Goal: Information Seeking & Learning: Get advice/opinions

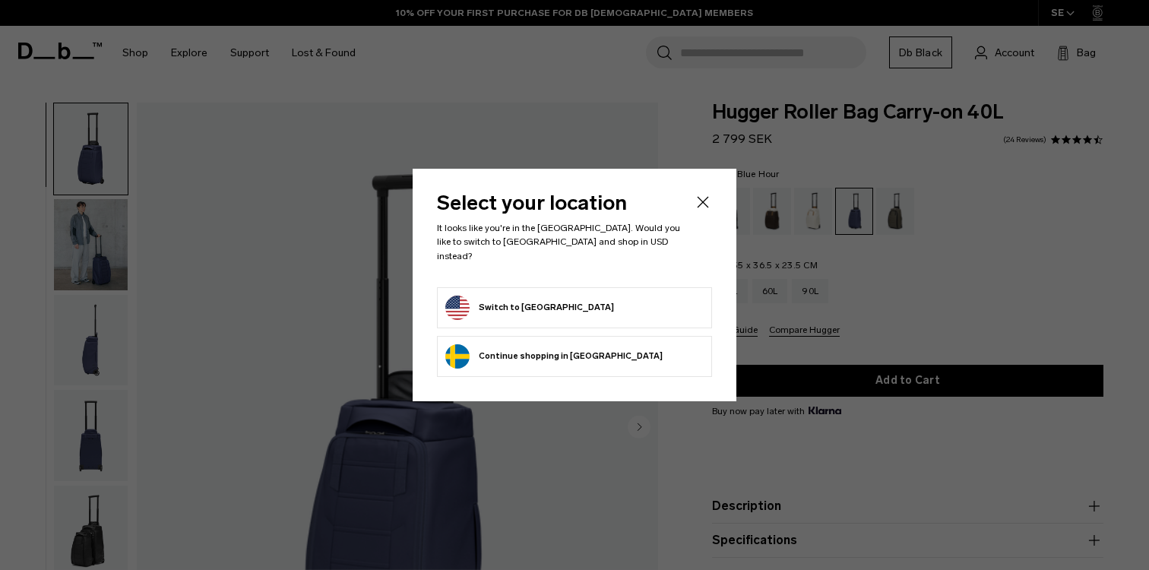
click at [706, 211] on icon "Close" at bounding box center [703, 202] width 18 height 18
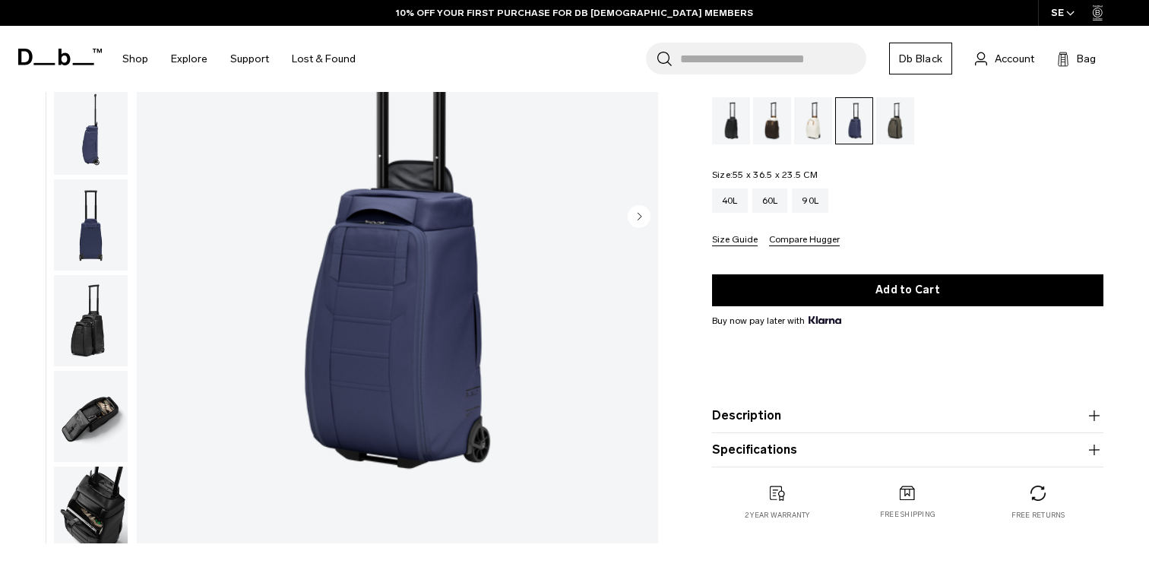
scroll to position [231, 0]
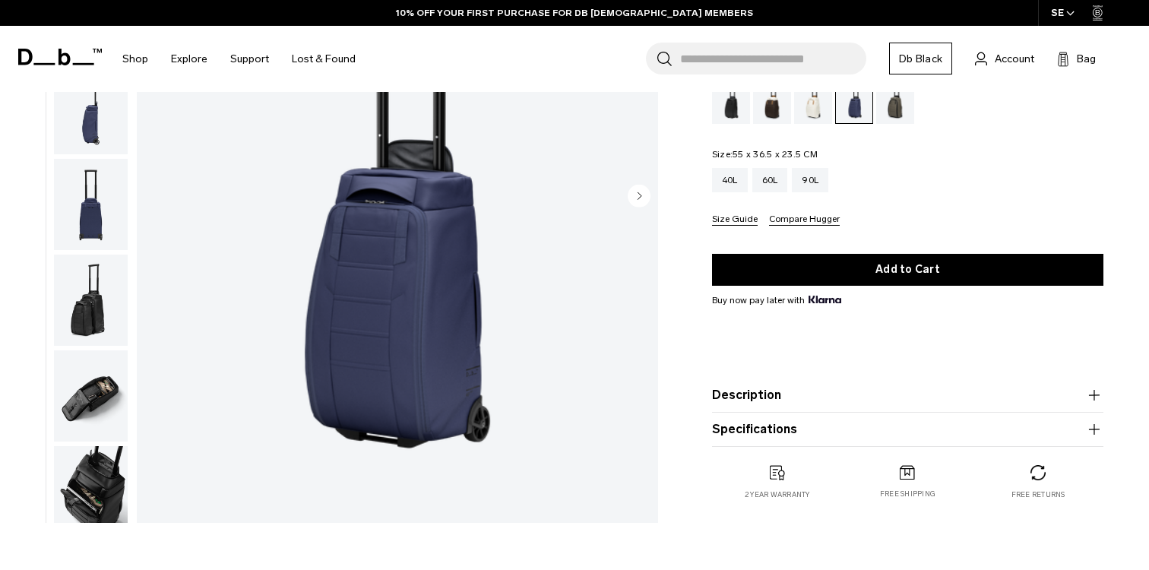
click at [747, 400] on button "Description" at bounding box center [907, 395] width 391 height 18
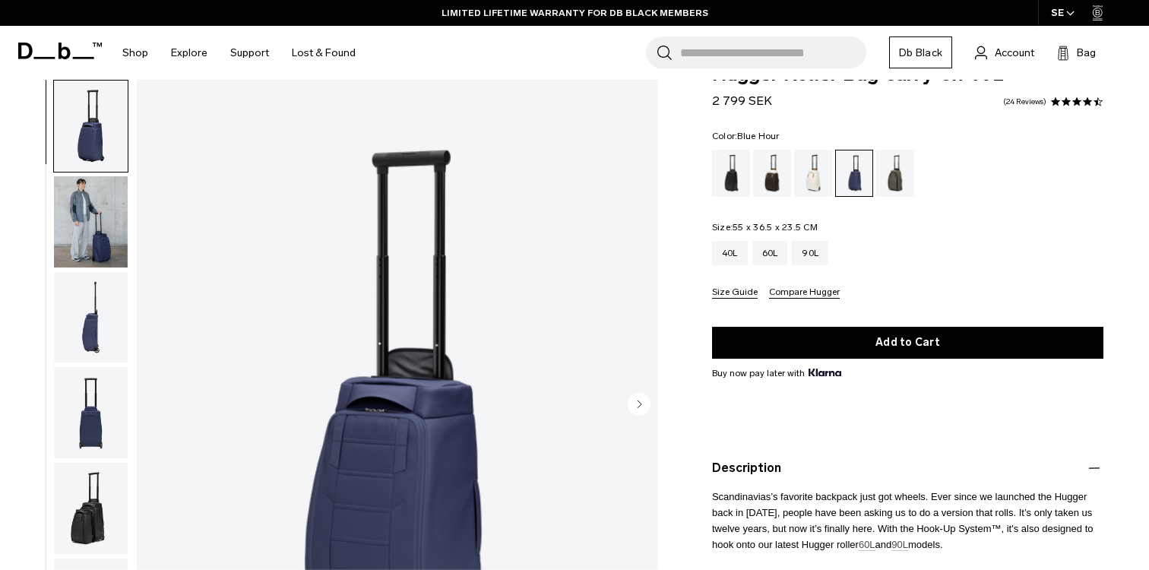
scroll to position [0, 0]
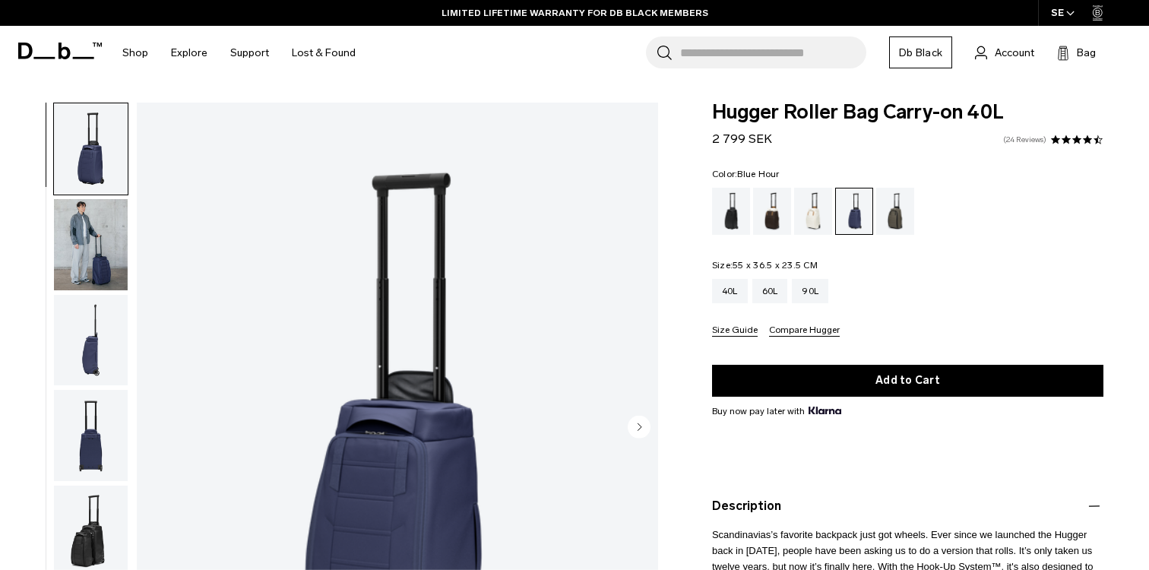
click at [1017, 139] on link "24 Reviews" at bounding box center [1024, 140] width 43 height 8
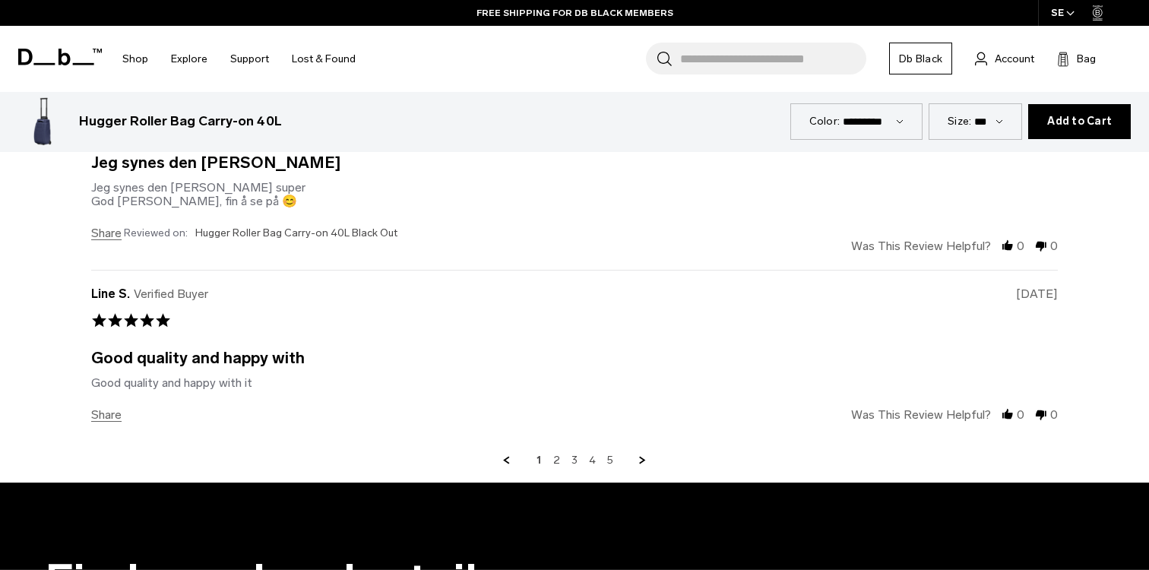
scroll to position [4513, 0]
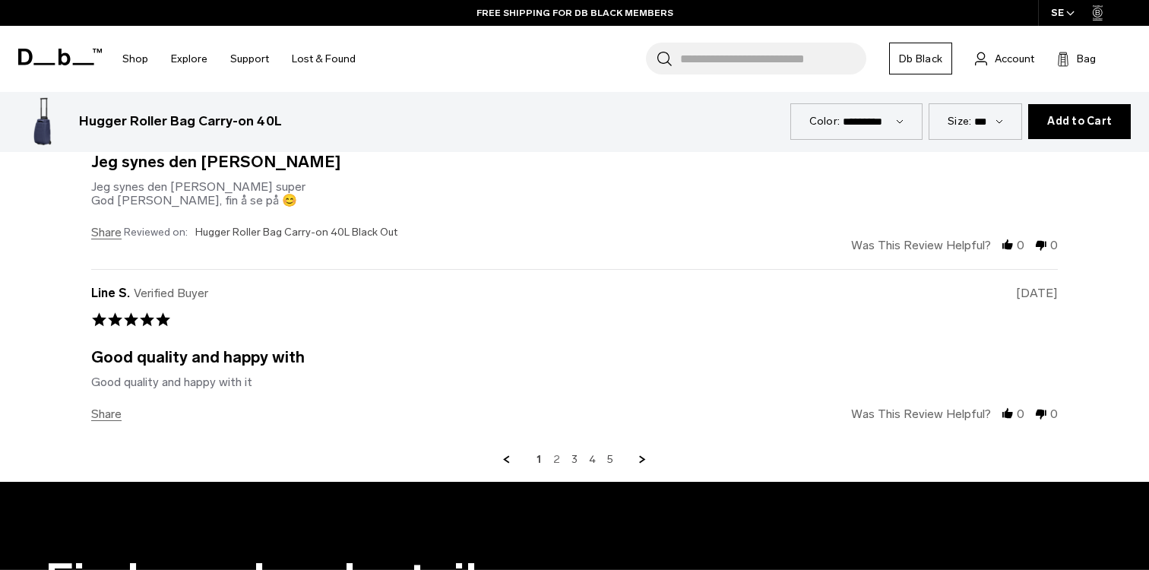
click at [557, 458] on link "2" at bounding box center [556, 460] width 7 height 14
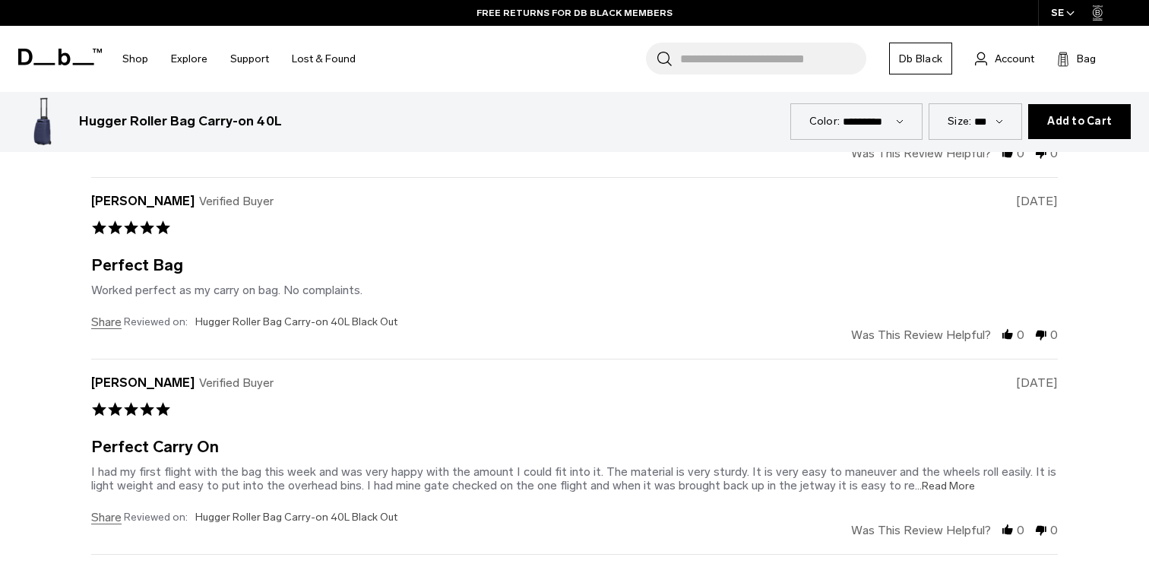
scroll to position [4048, 0]
click at [942, 490] on span "...Read More" at bounding box center [945, 484] width 60 height 13
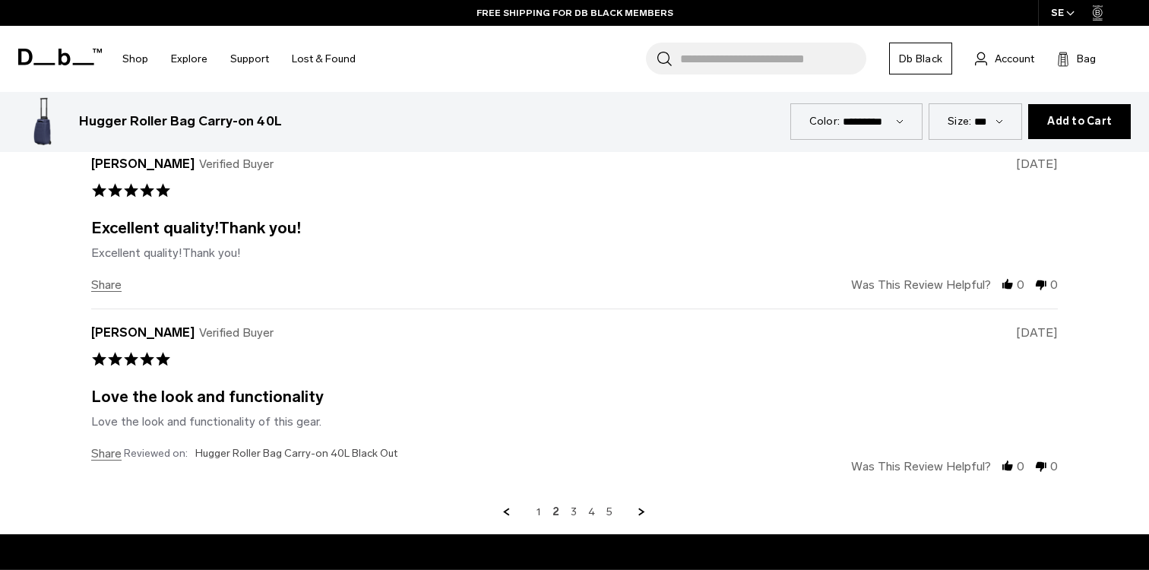
scroll to position [4476, 0]
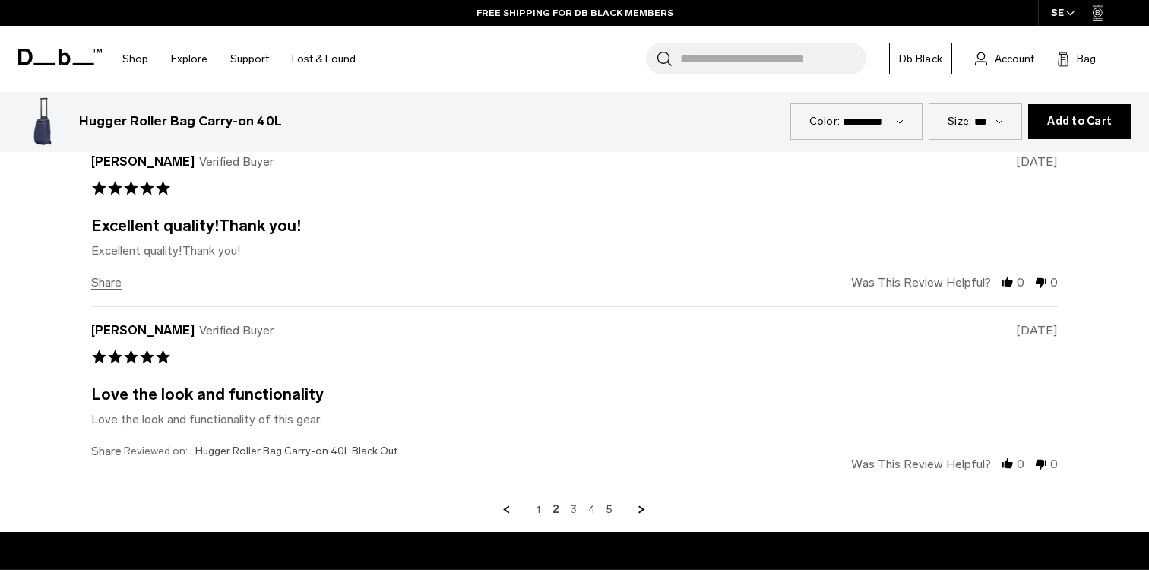
click at [572, 512] on link "3" at bounding box center [574, 510] width 6 height 14
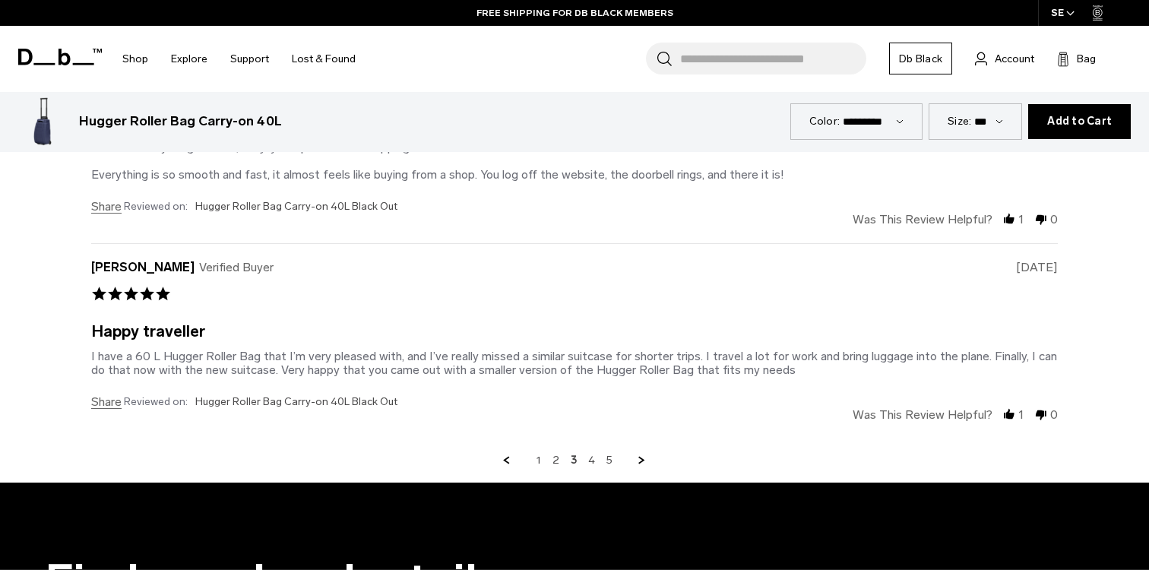
scroll to position [4570, 0]
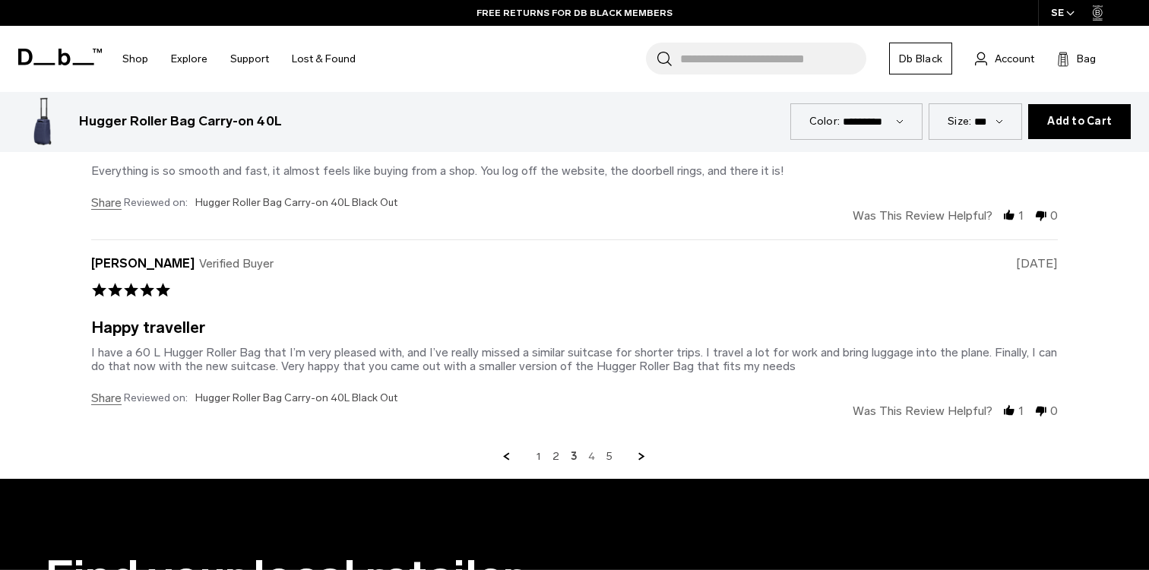
click at [593, 457] on link "4" at bounding box center [591, 457] width 7 height 14
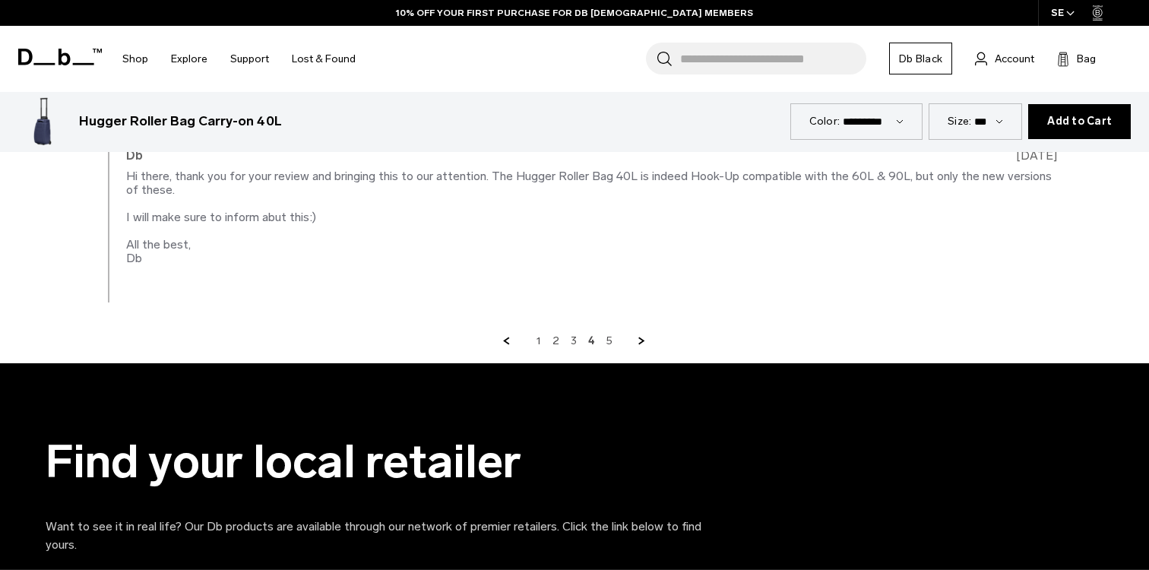
scroll to position [4907, 0]
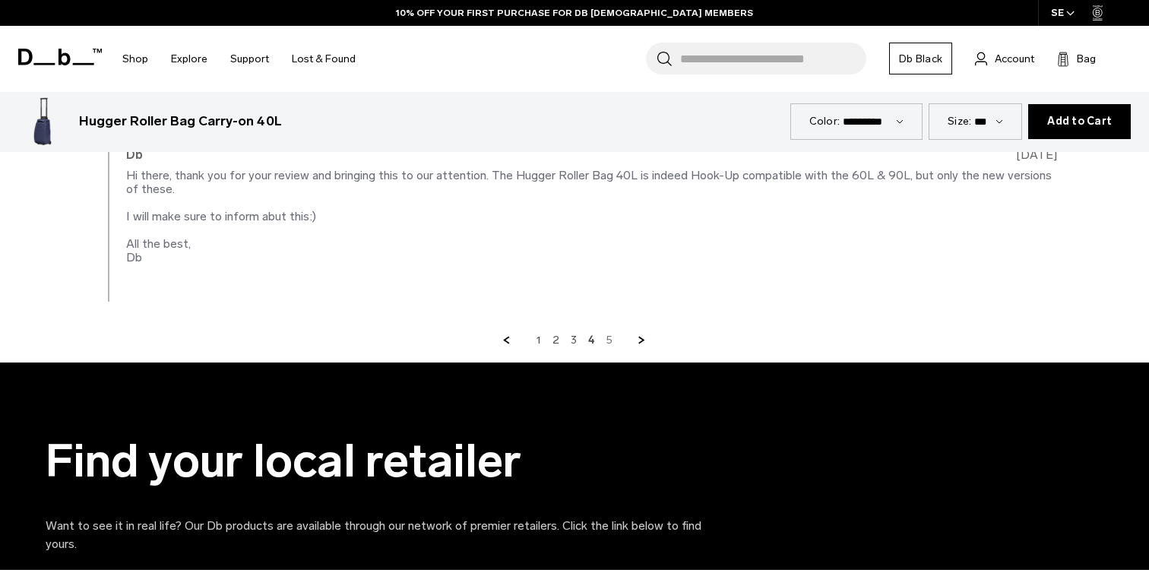
click at [609, 337] on link "5" at bounding box center [610, 341] width 6 height 14
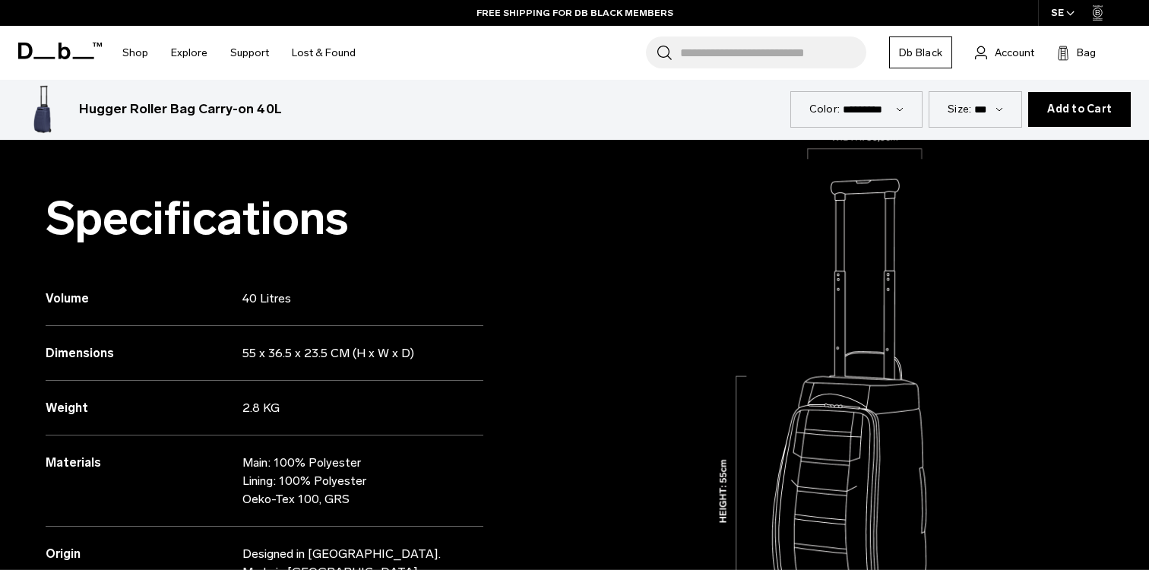
scroll to position [1224, 0]
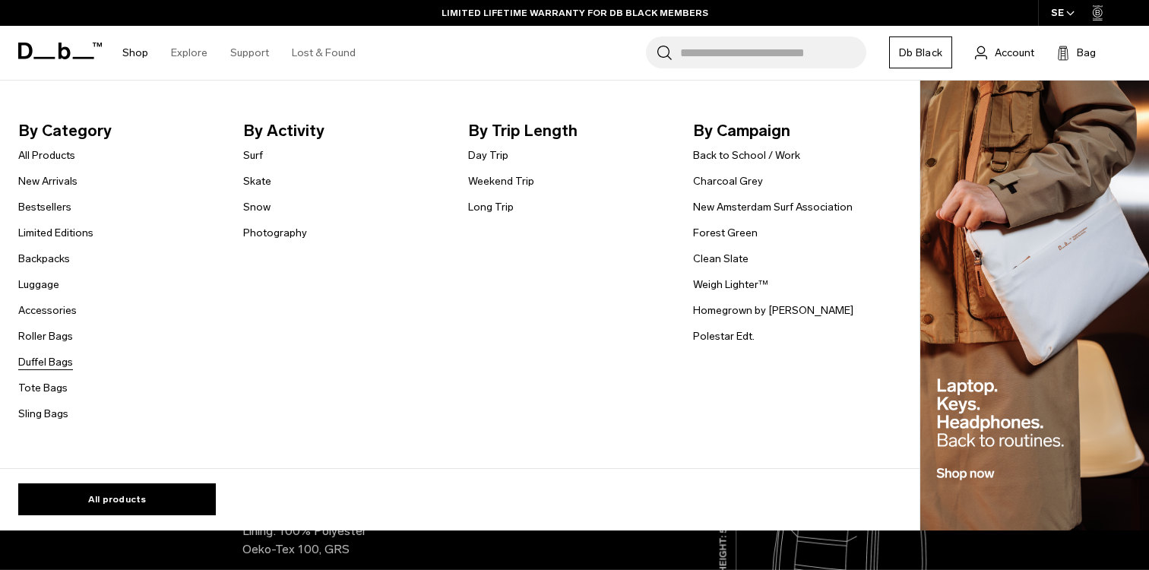
click at [54, 360] on link "Duffel Bags" at bounding box center [45, 362] width 55 height 16
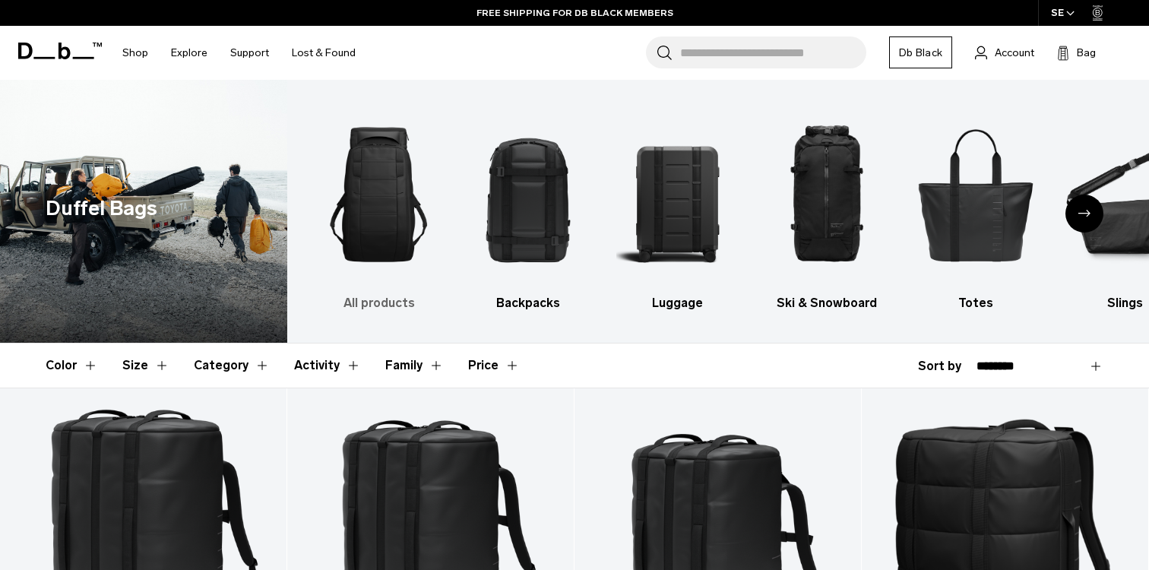
click at [372, 226] on img "1 / 10" at bounding box center [379, 195] width 122 height 184
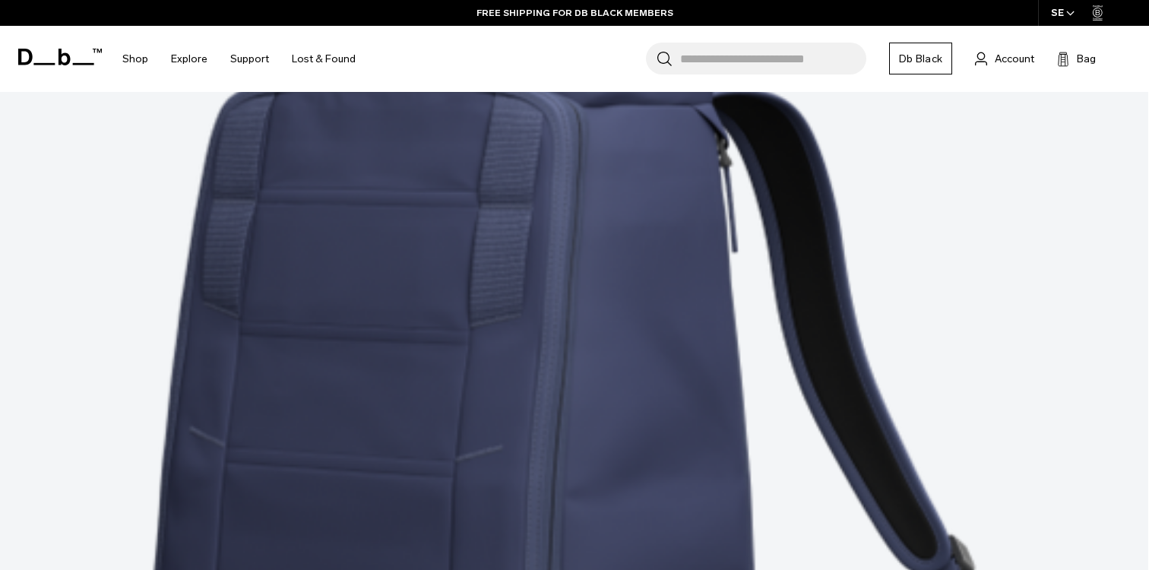
scroll to position [3351, 0]
click at [1064, 14] on div "SE" at bounding box center [1063, 13] width 50 height 26
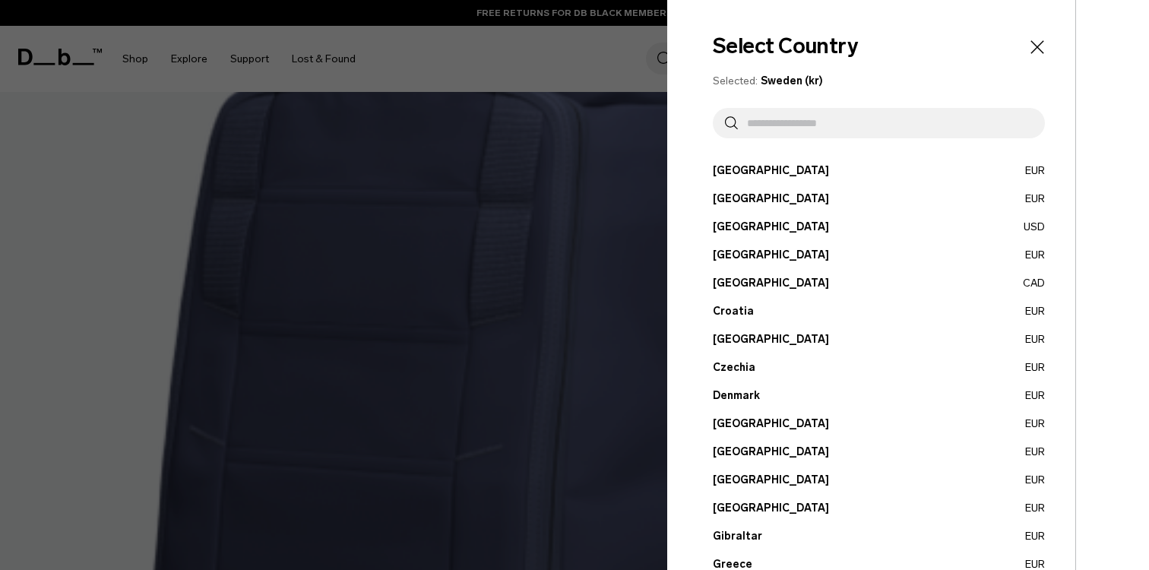
click at [810, 123] on input "text" at bounding box center [885, 123] width 295 height 30
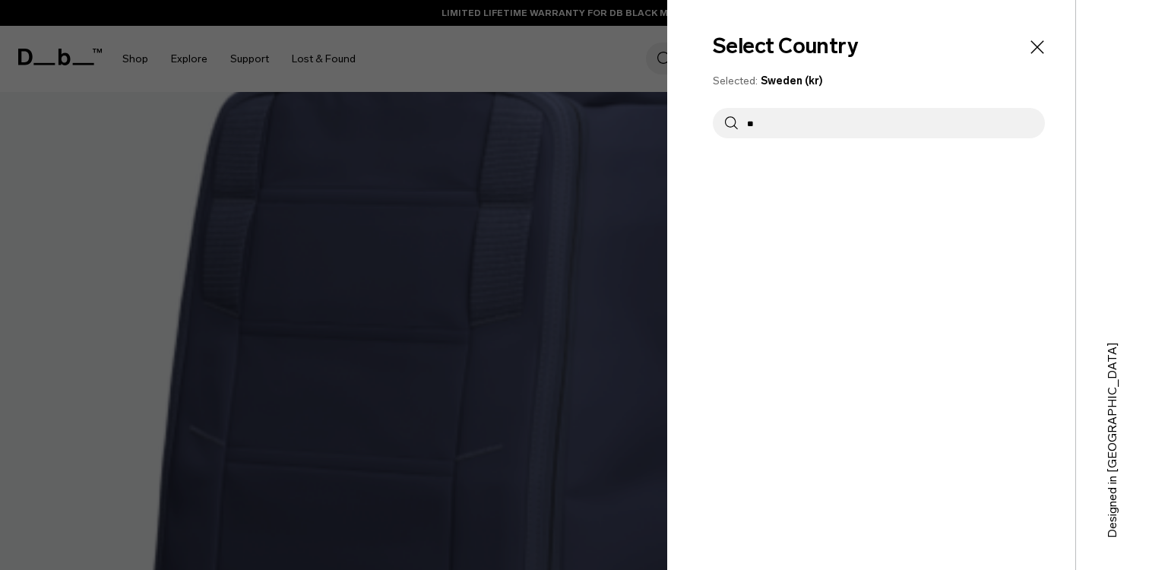
type input "*"
type input "****"
click at [821, 198] on button "United States USD" at bounding box center [879, 199] width 332 height 16
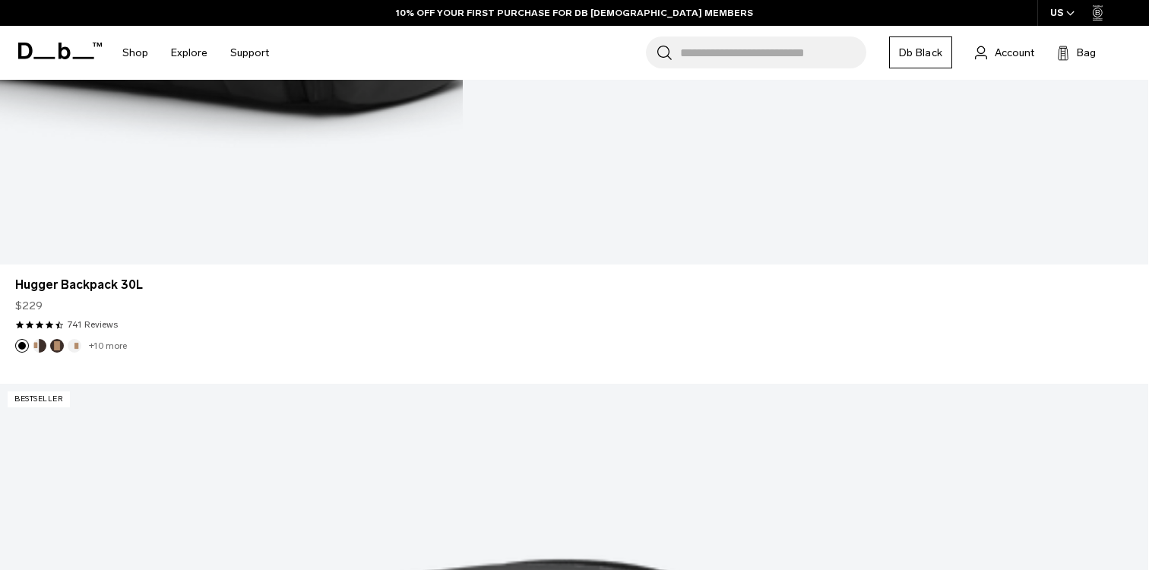
scroll to position [3808, 0]
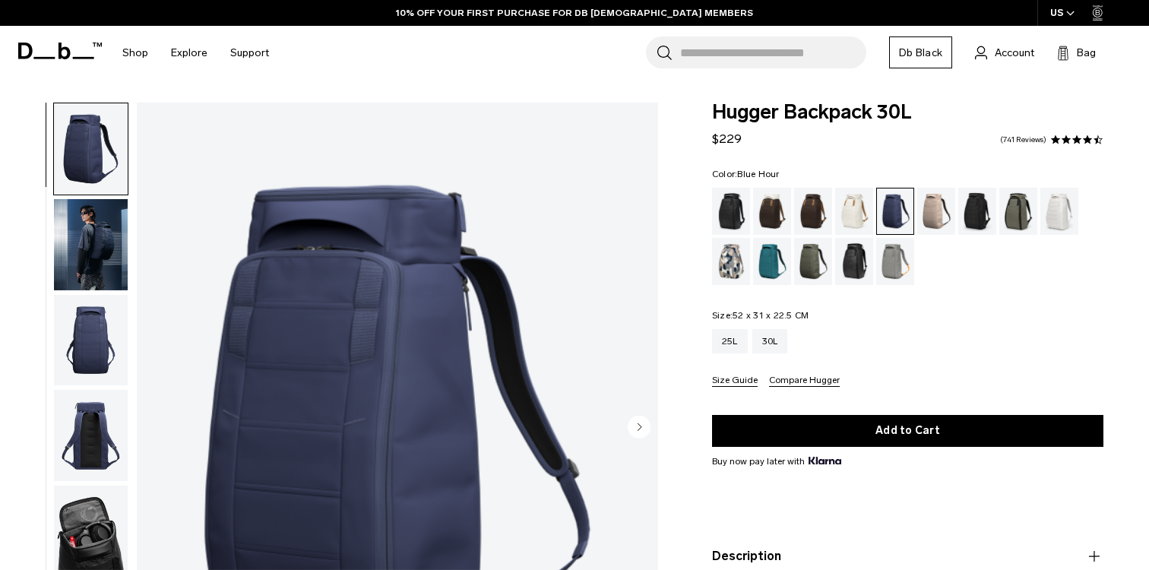
click at [1025, 138] on link "741 Reviews" at bounding box center [1023, 140] width 46 height 8
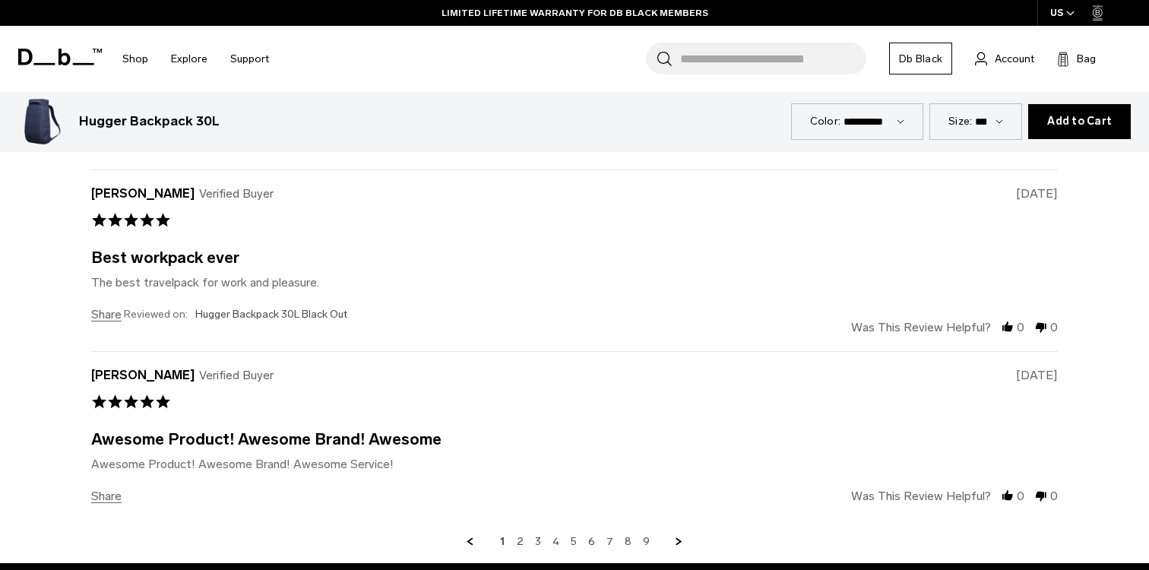
scroll to position [5660, 0]
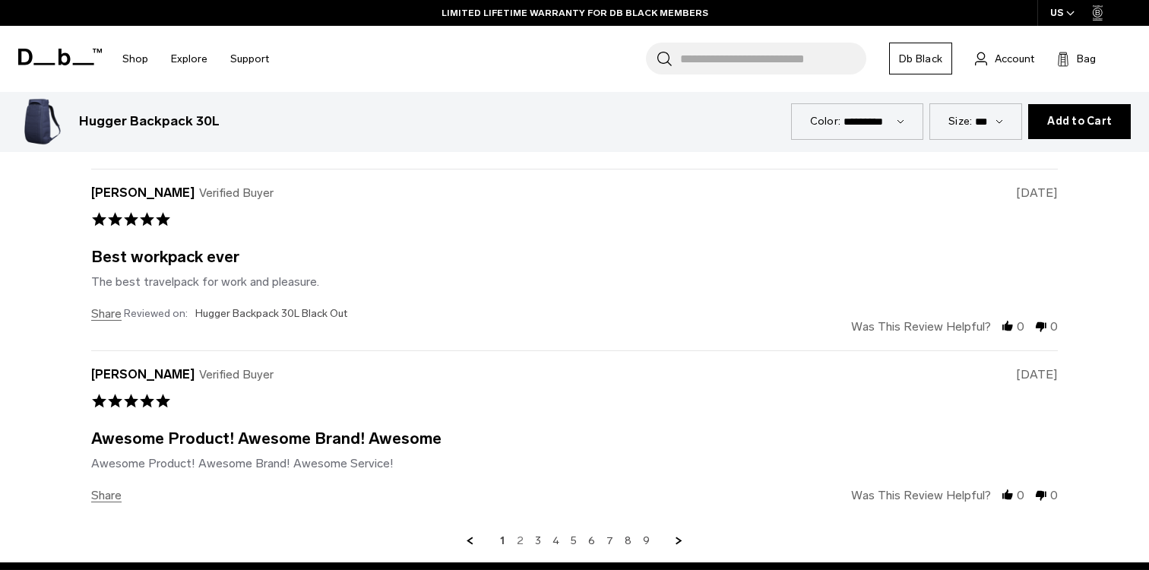
click at [519, 534] on link "2" at bounding box center [520, 541] width 7 height 14
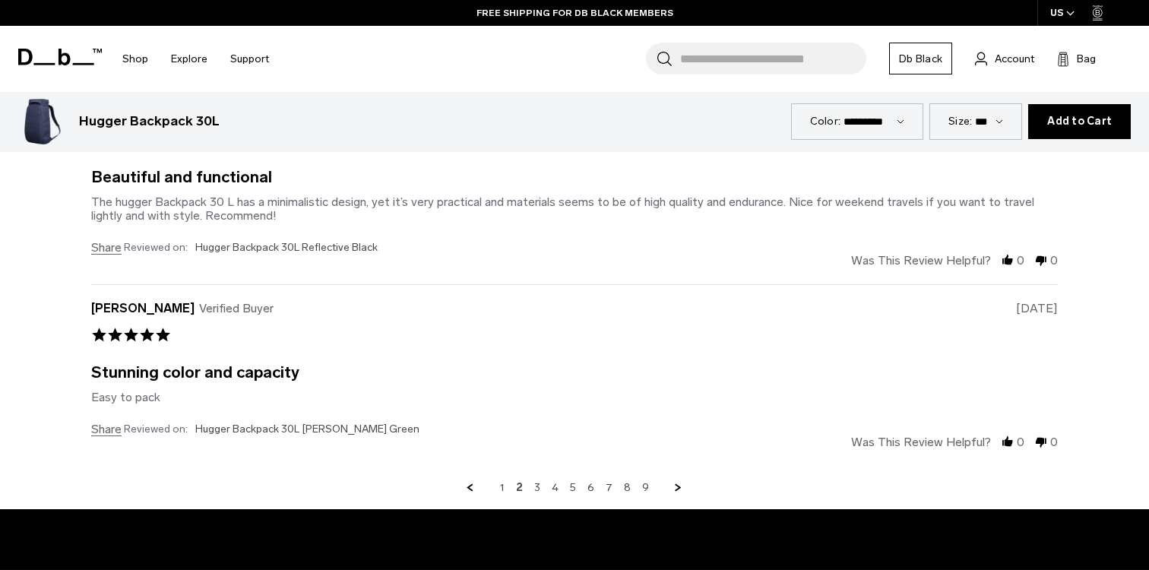
scroll to position [5715, 0]
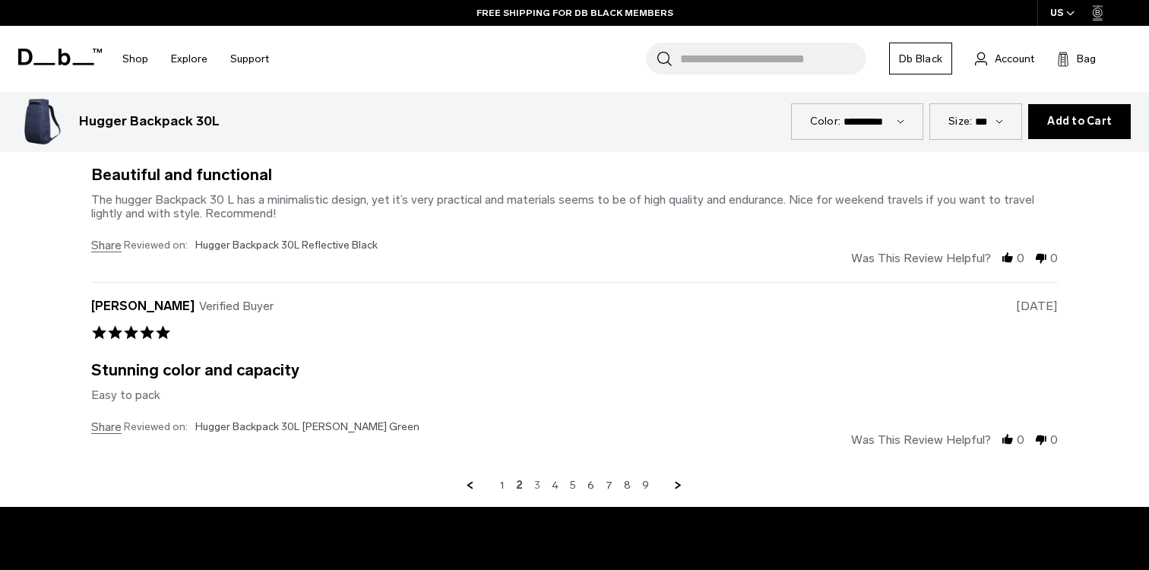
click at [540, 479] on link "3" at bounding box center [537, 486] width 6 height 14
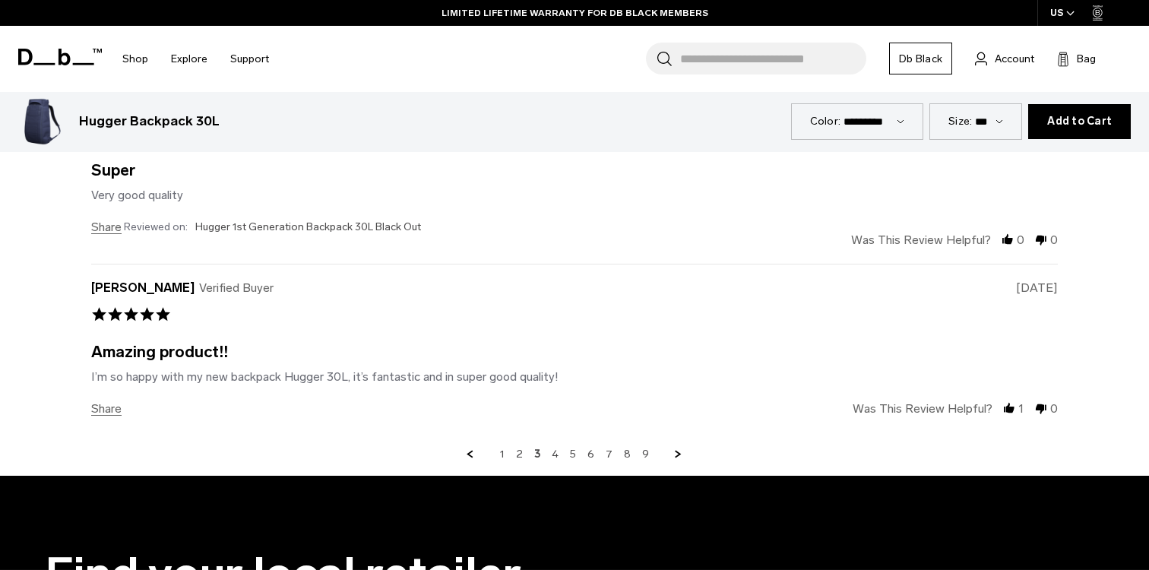
scroll to position [5737, 0]
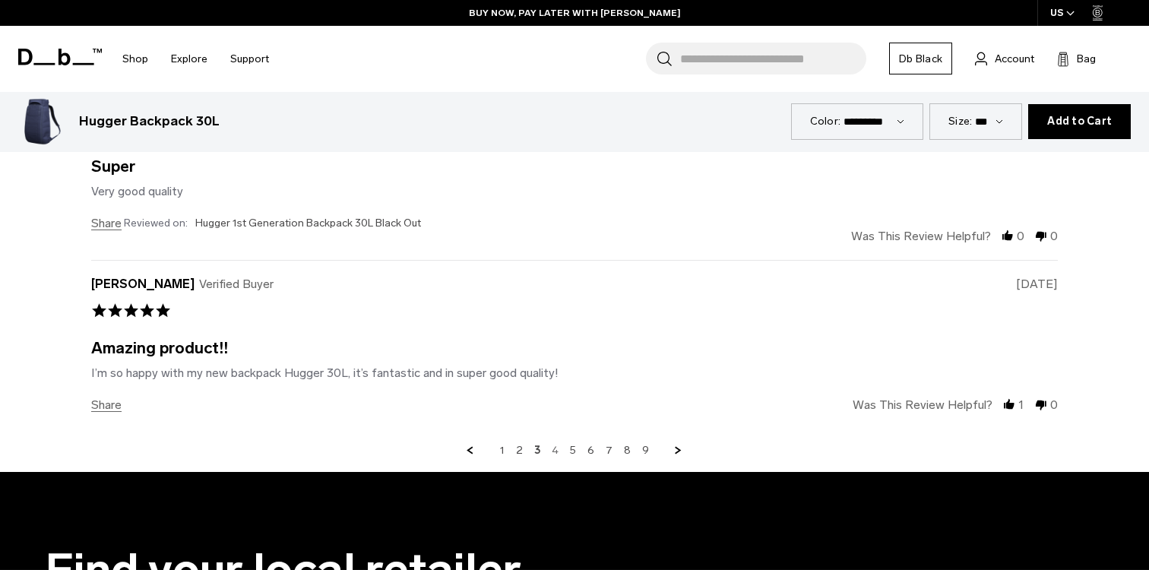
click at [554, 444] on link "4" at bounding box center [555, 451] width 7 height 14
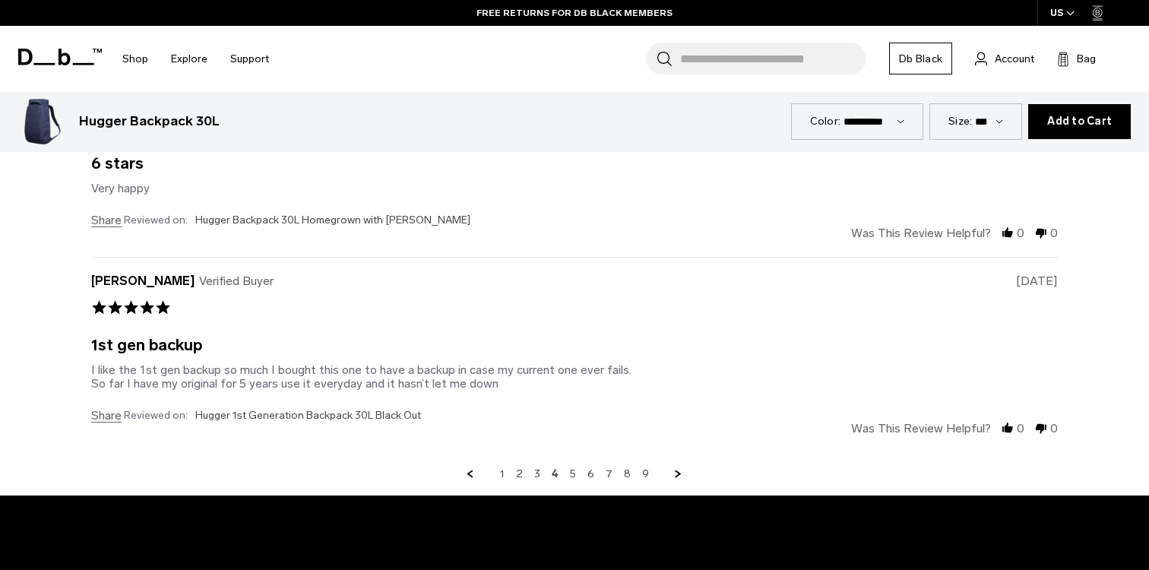
scroll to position [5728, 0]
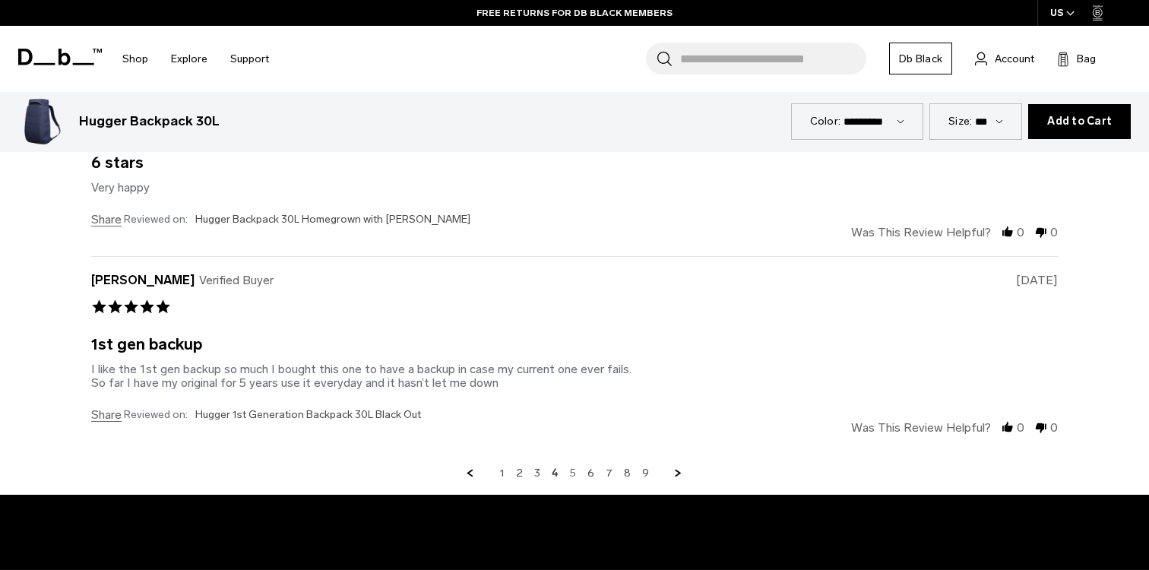
click at [573, 467] on link "5" at bounding box center [573, 474] width 6 height 14
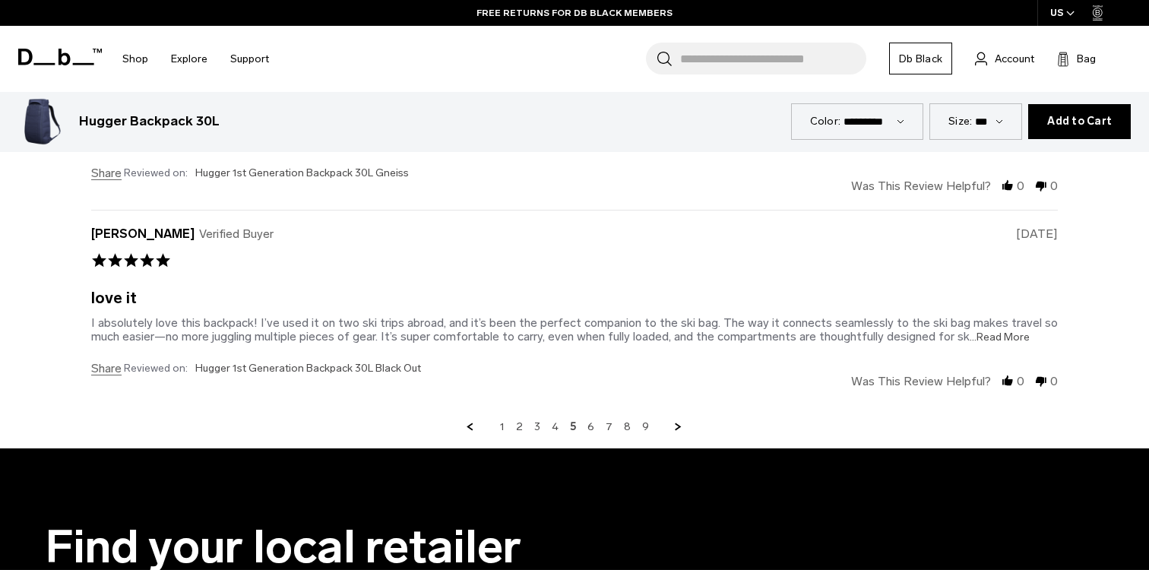
scroll to position [5790, 0]
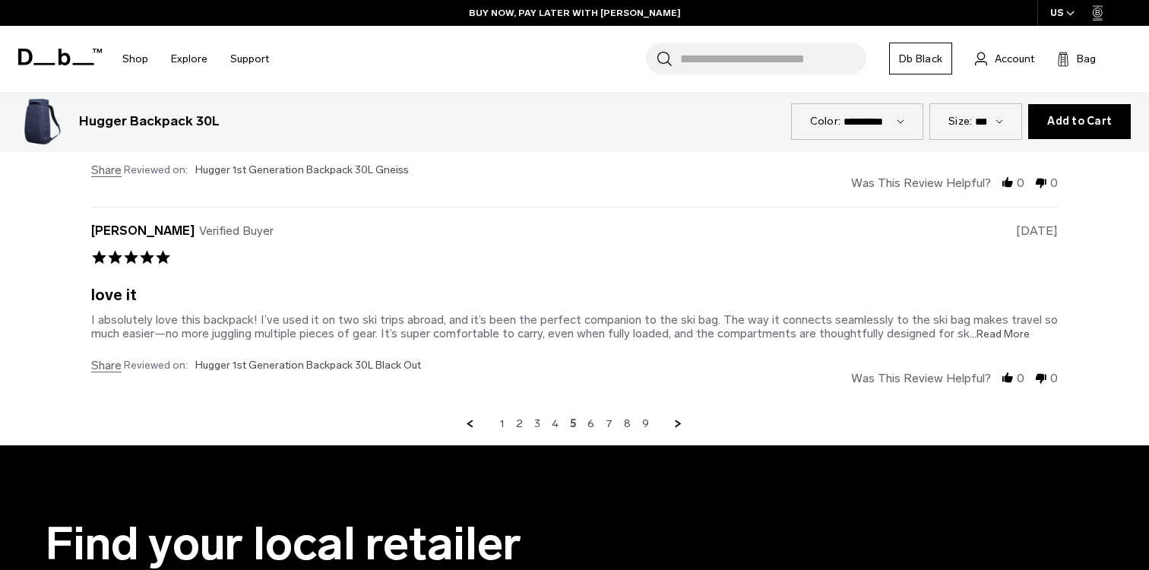
click at [981, 328] on span "...Read More" at bounding box center [1000, 334] width 60 height 13
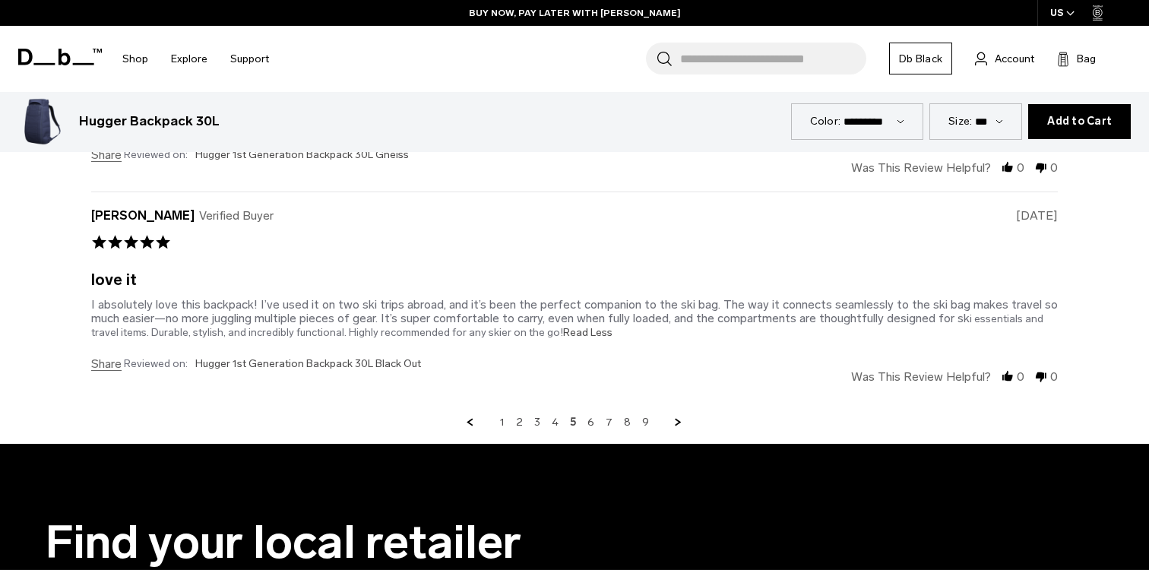
scroll to position [5809, 0]
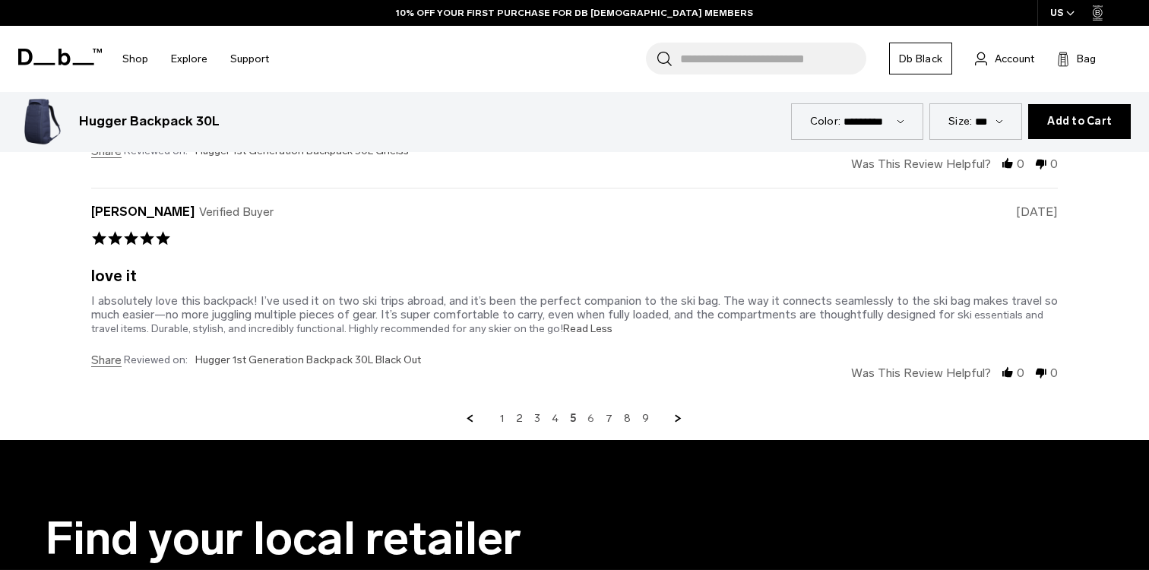
click at [592, 412] on link "6" at bounding box center [591, 419] width 7 height 14
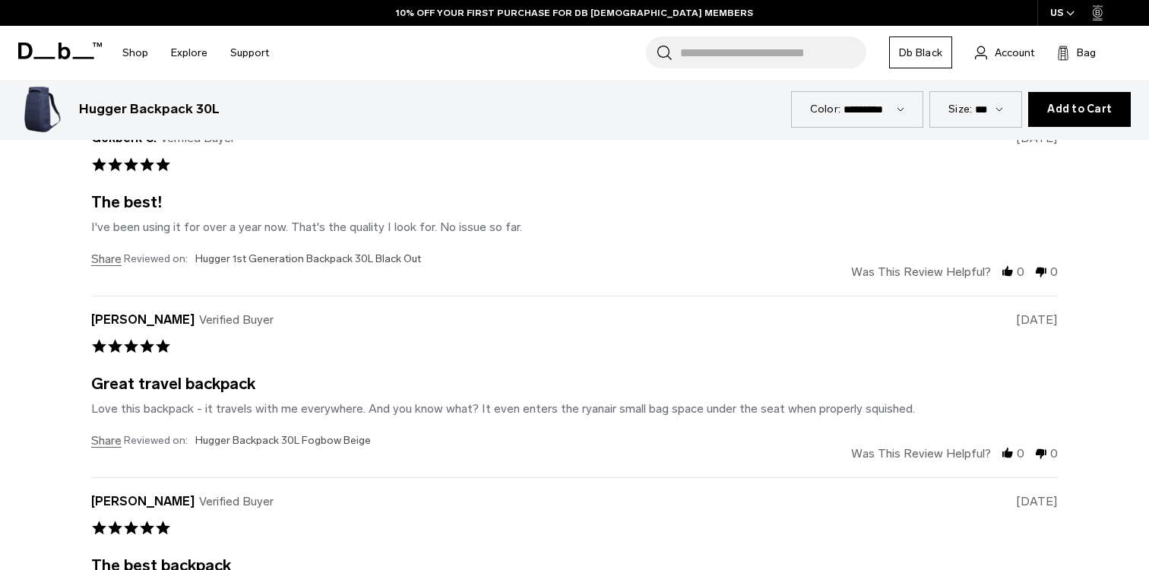
scroll to position [5186, 0]
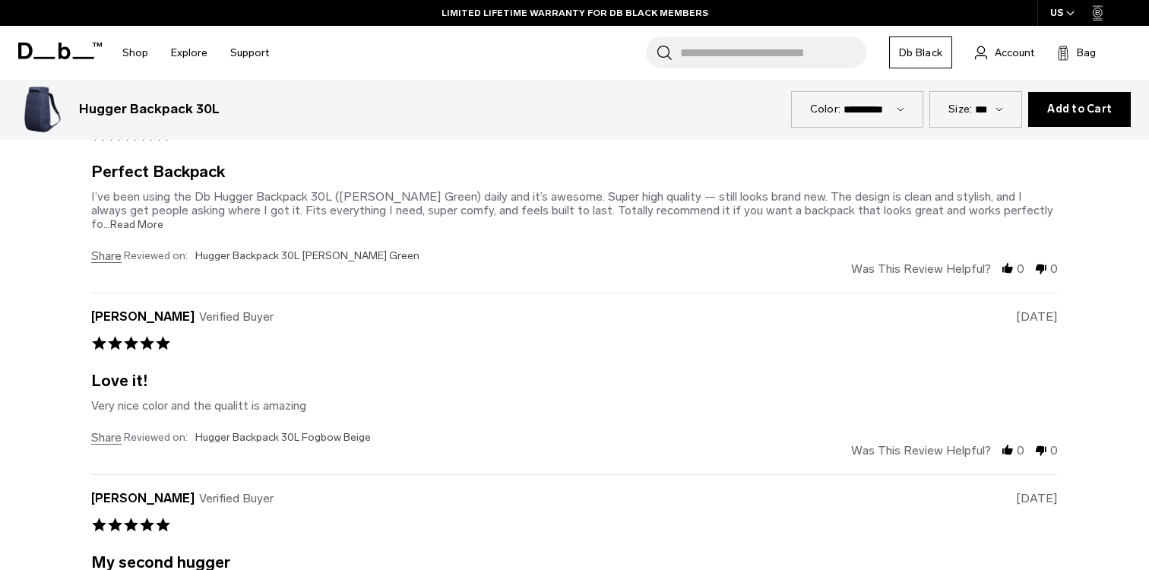
click at [163, 218] on span "...Read More" at bounding box center [133, 224] width 60 height 13
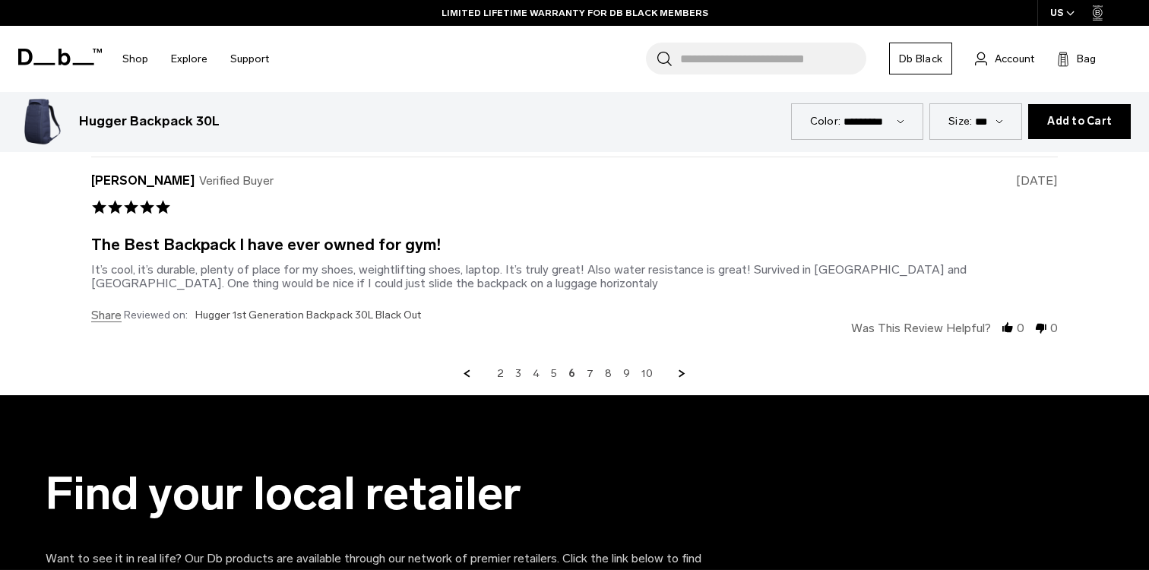
scroll to position [5874, 0]
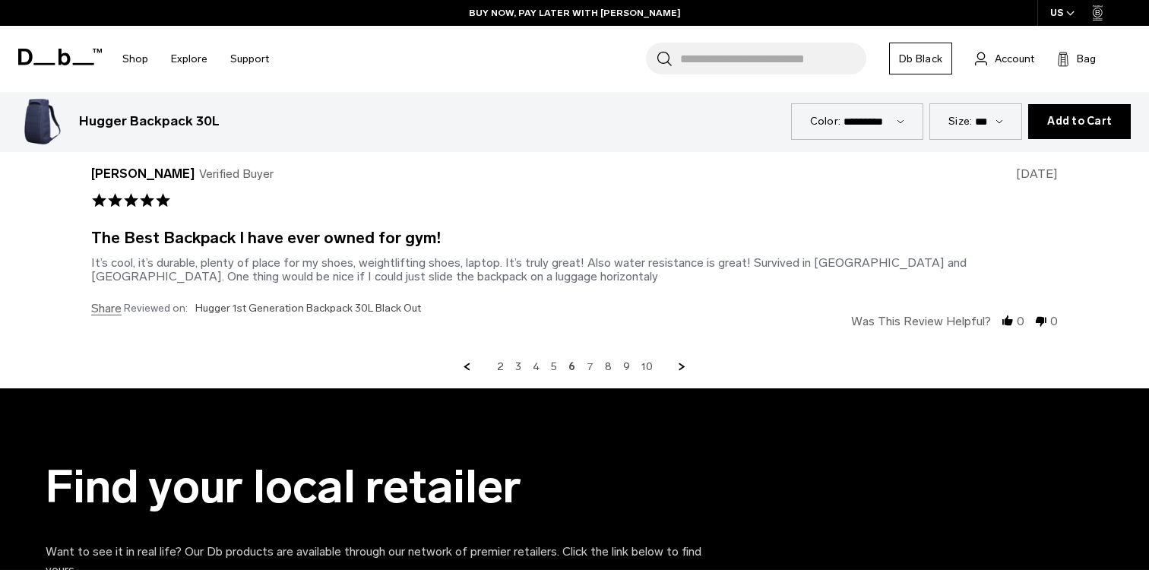
click at [590, 360] on link "7" at bounding box center [590, 367] width 7 height 14
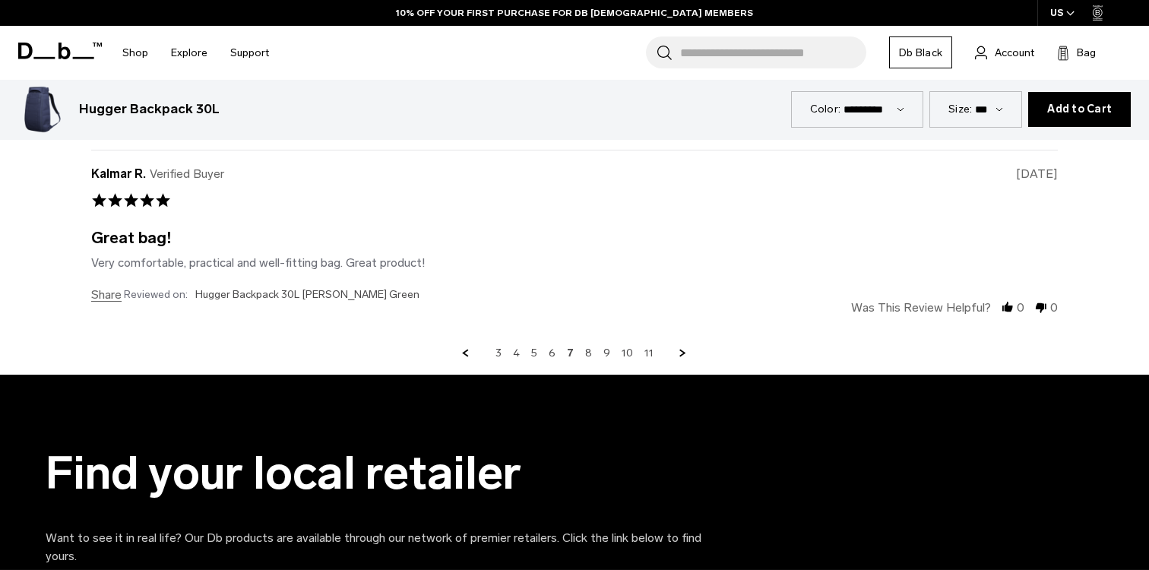
scroll to position [5824, 0]
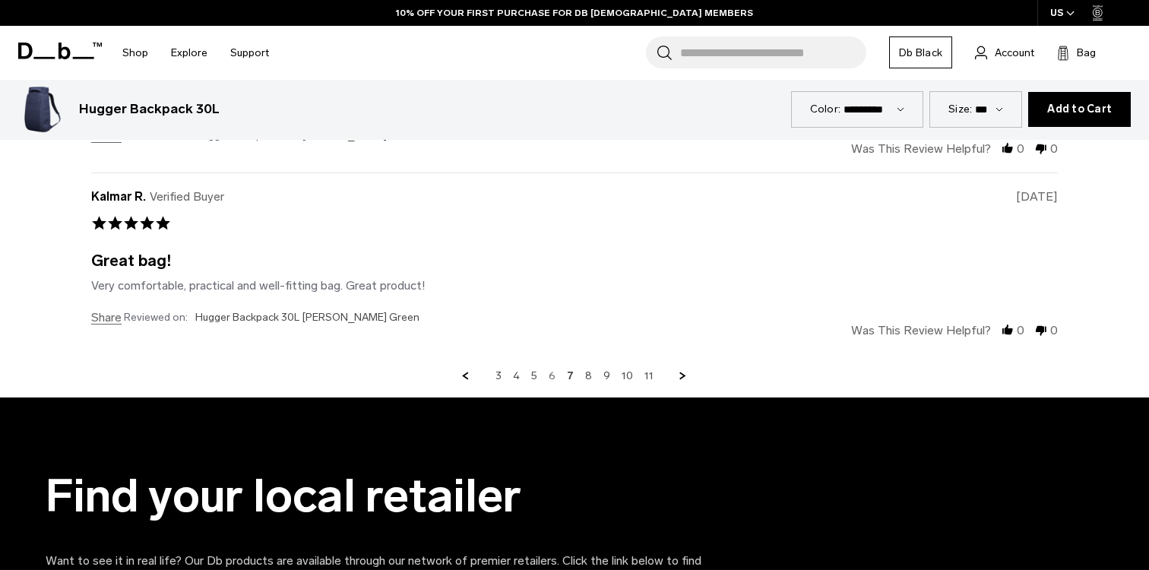
click at [552, 369] on link "6" at bounding box center [552, 376] width 7 height 14
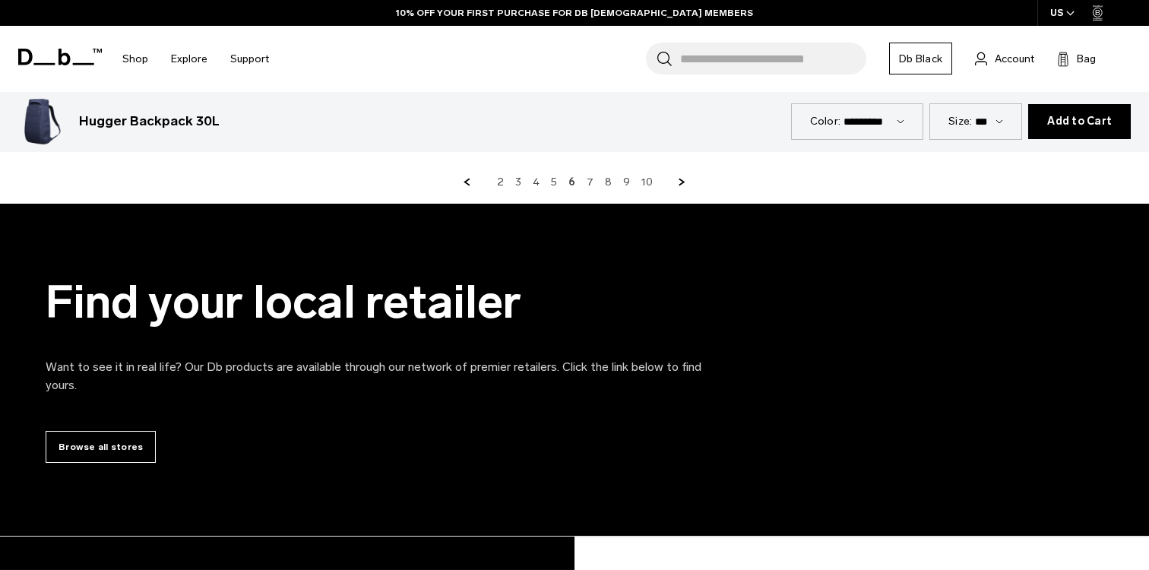
scroll to position [5829, 0]
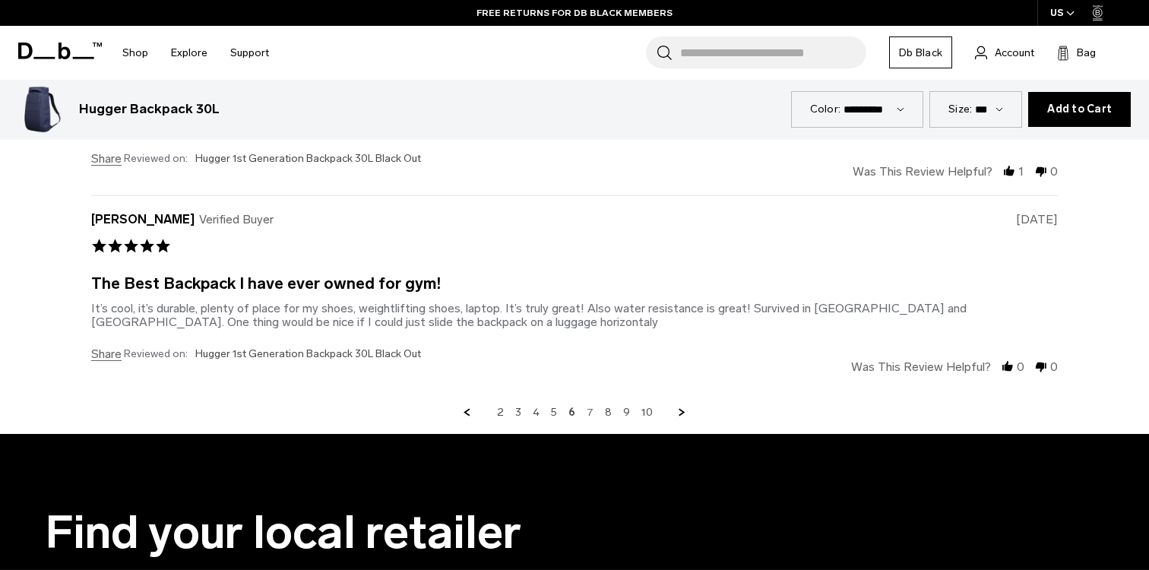
click at [591, 406] on link "7" at bounding box center [590, 413] width 7 height 14
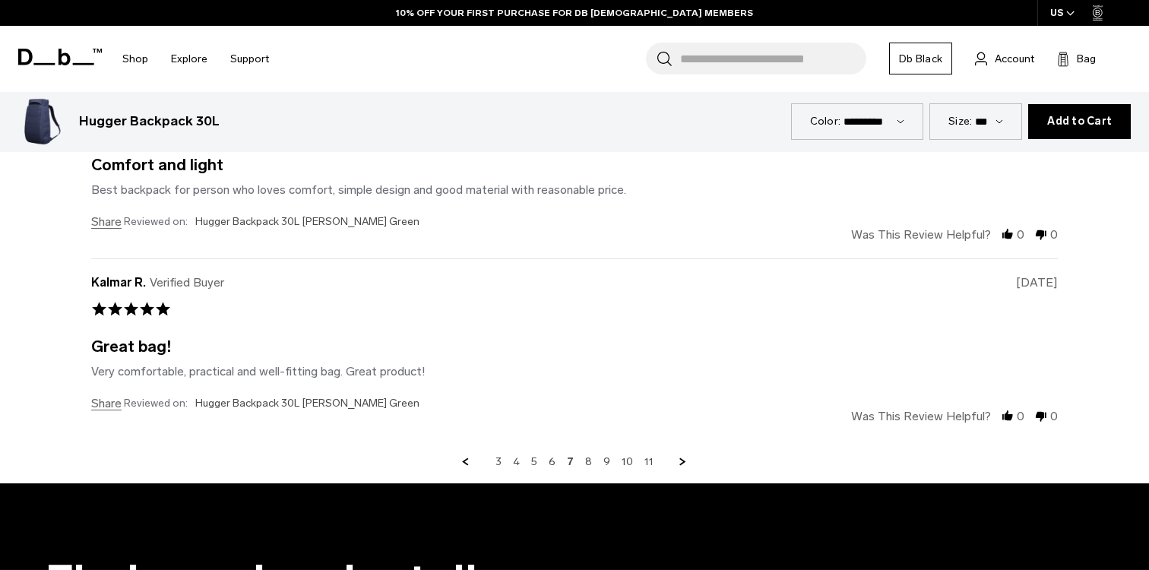
scroll to position [5742, 0]
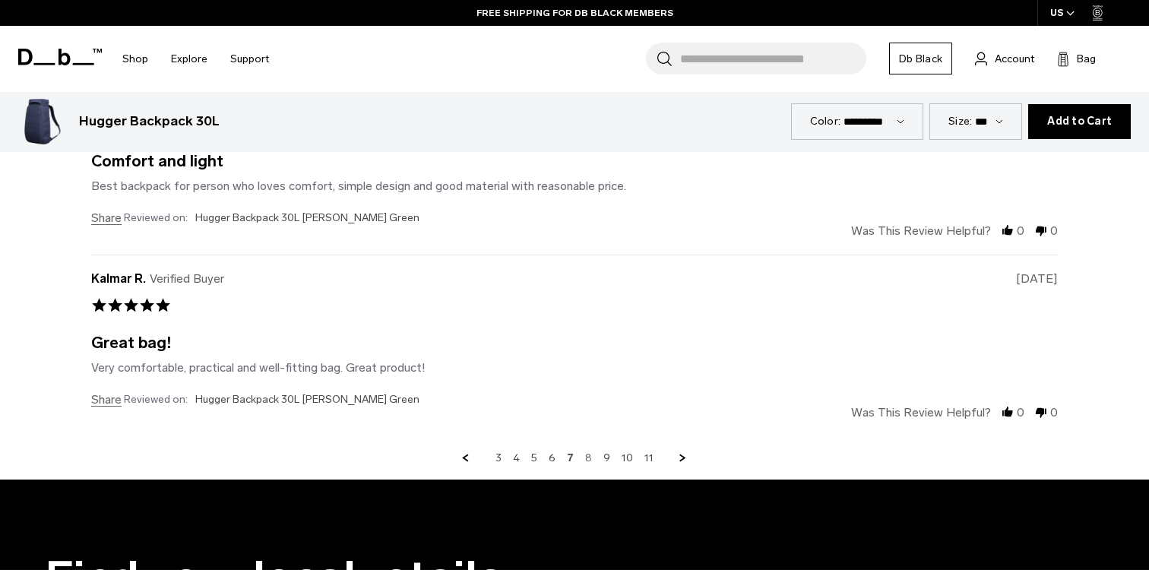
click at [588, 452] on link "8" at bounding box center [588, 459] width 7 height 14
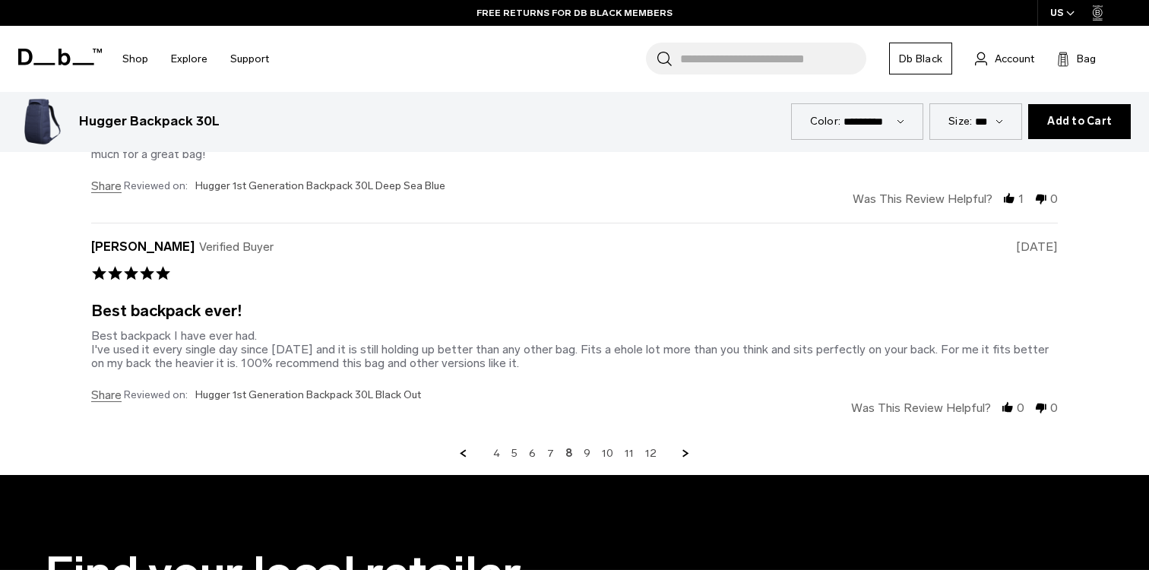
scroll to position [5794, 0]
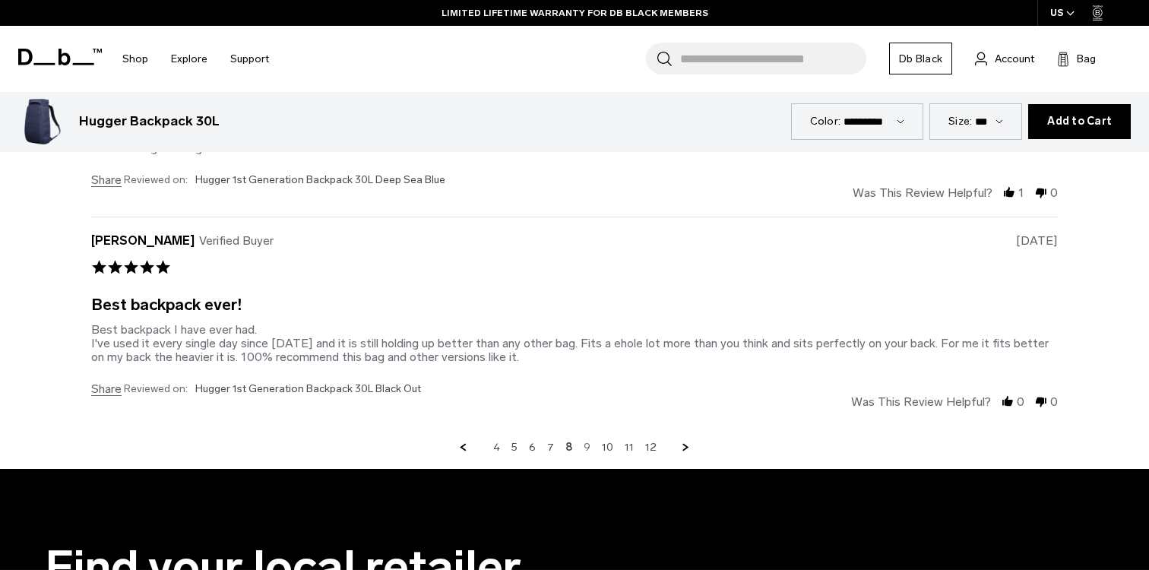
click at [588, 441] on link "9" at bounding box center [587, 448] width 7 height 14
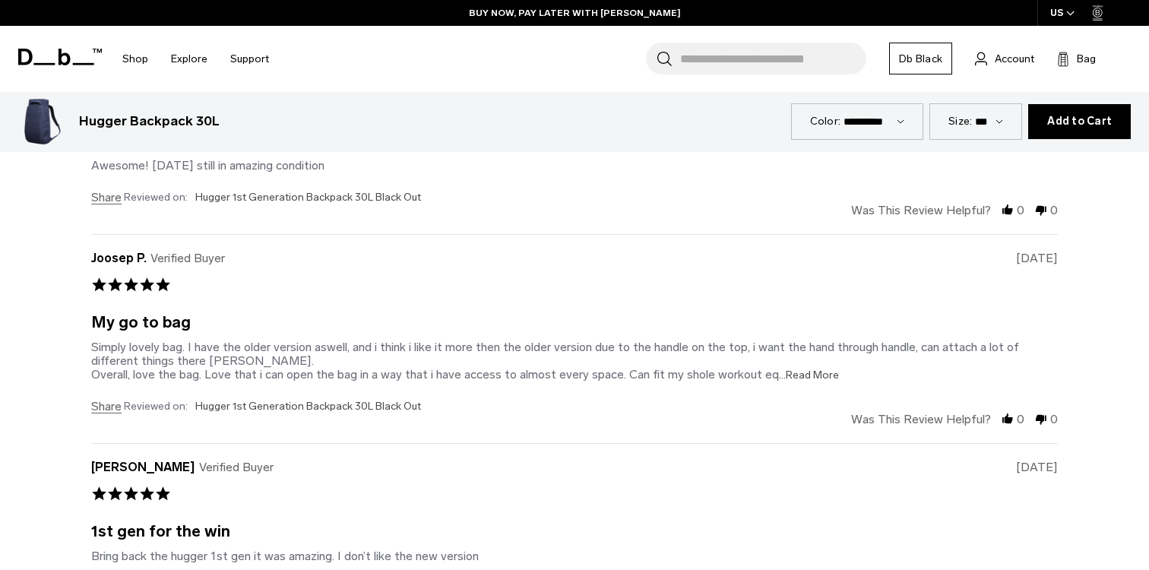
scroll to position [5586, 0]
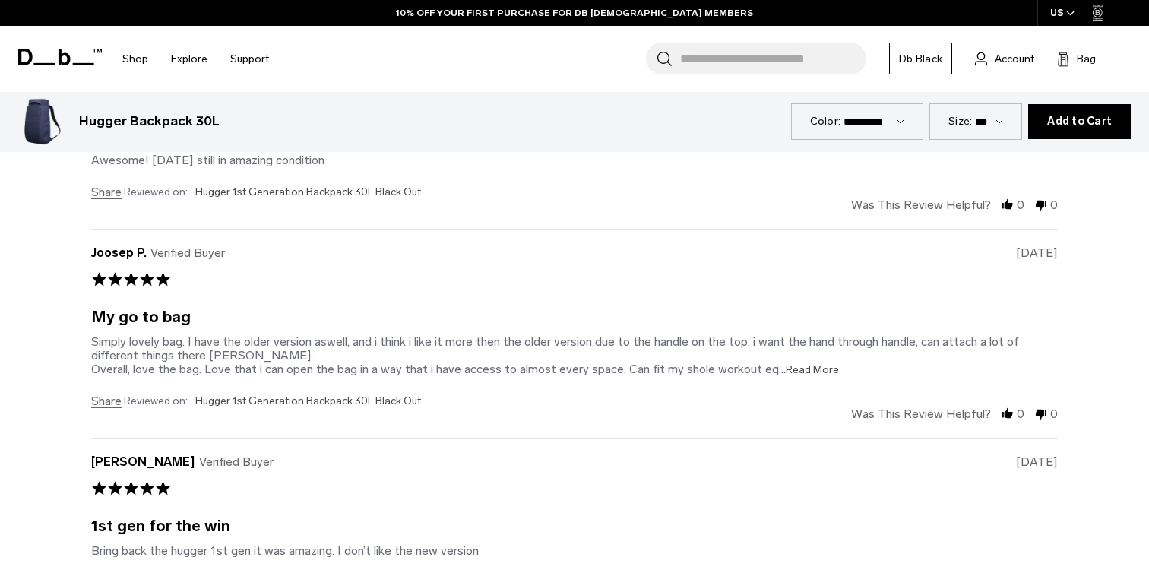
click at [806, 363] on span "...Read More" at bounding box center [809, 369] width 60 height 13
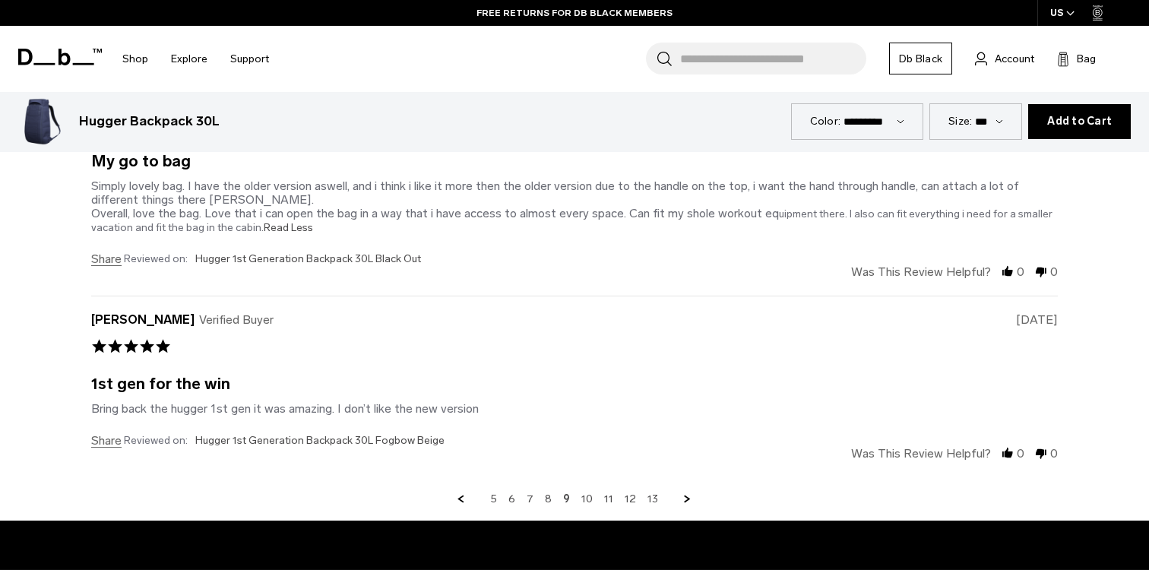
scroll to position [5755, 0]
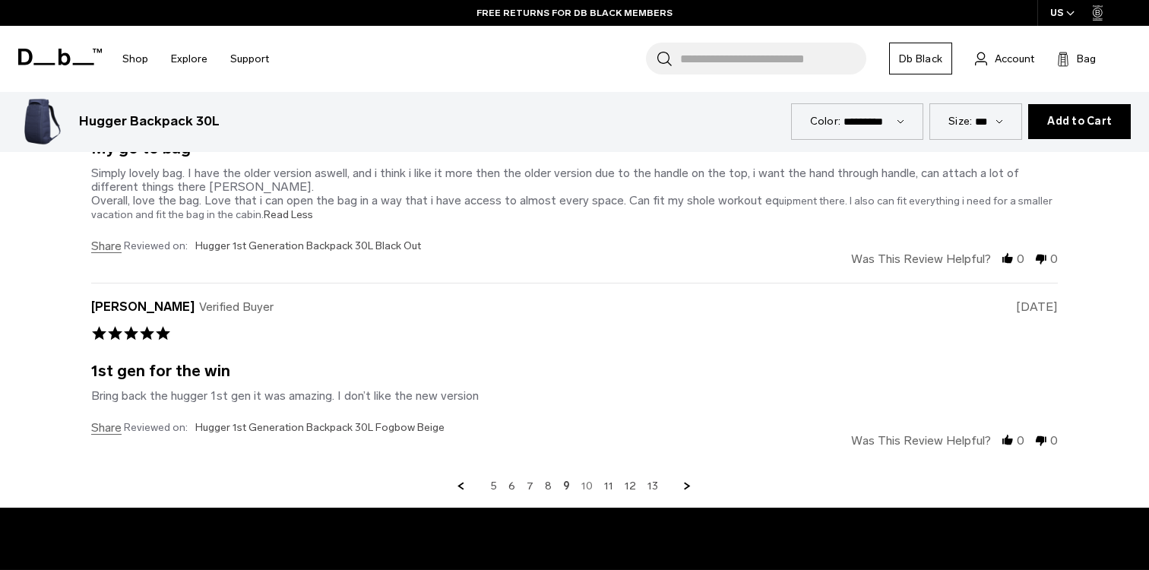
click at [586, 480] on link "10" at bounding box center [587, 487] width 11 height 14
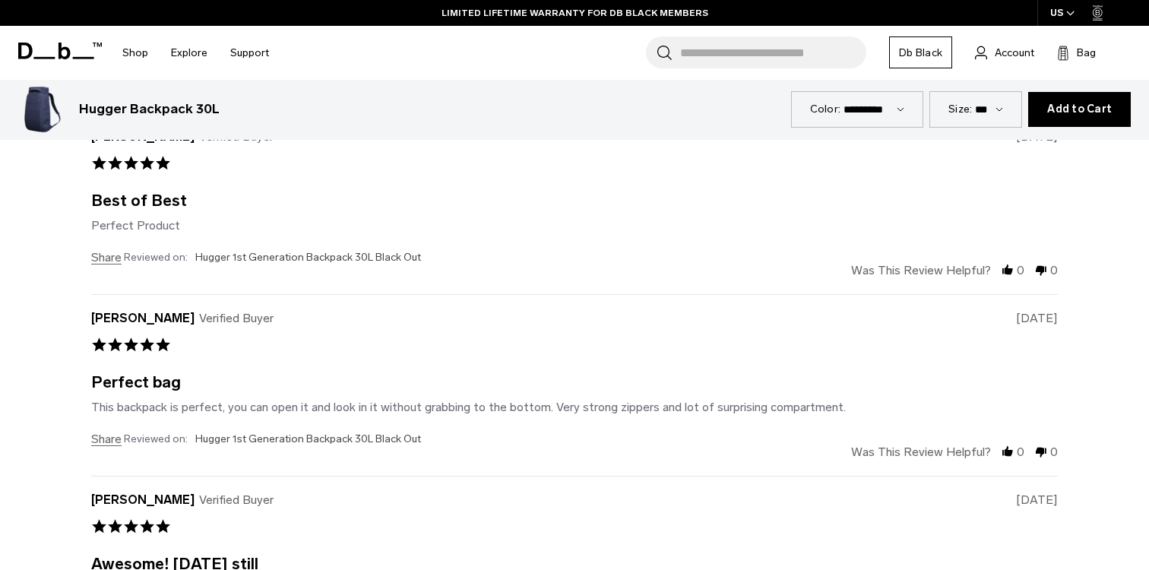
scroll to position [5186, 0]
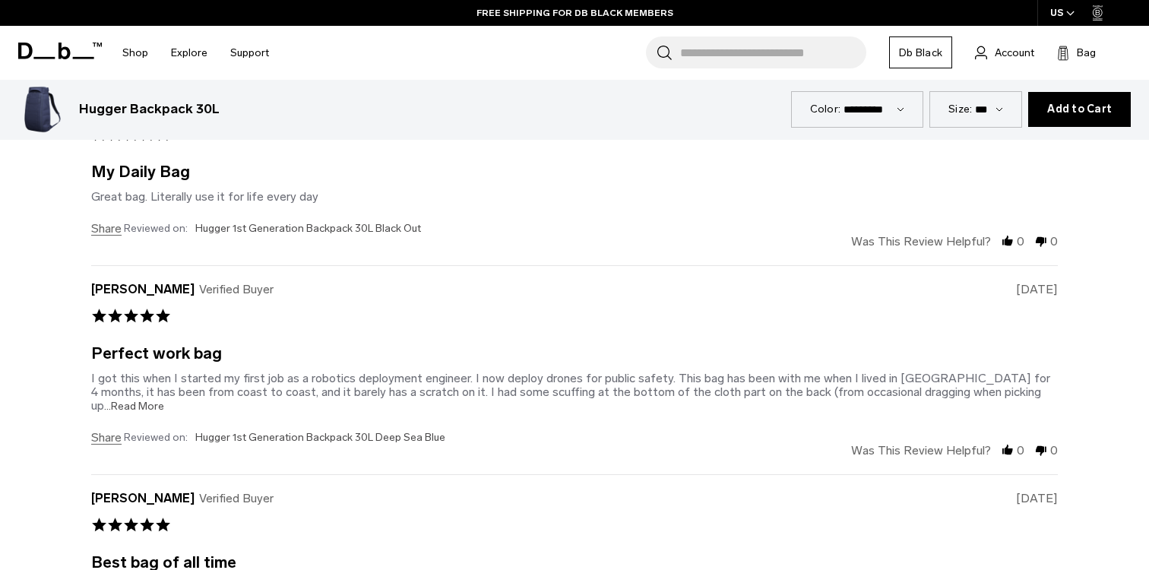
click at [164, 400] on span "...Read More" at bounding box center [134, 406] width 60 height 13
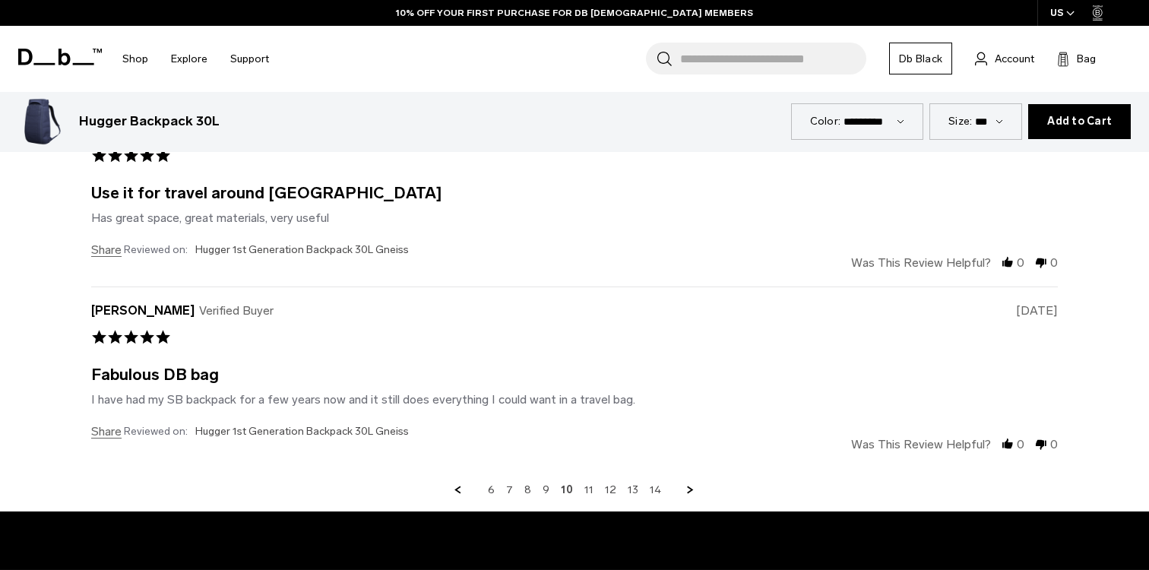
scroll to position [5773, 0]
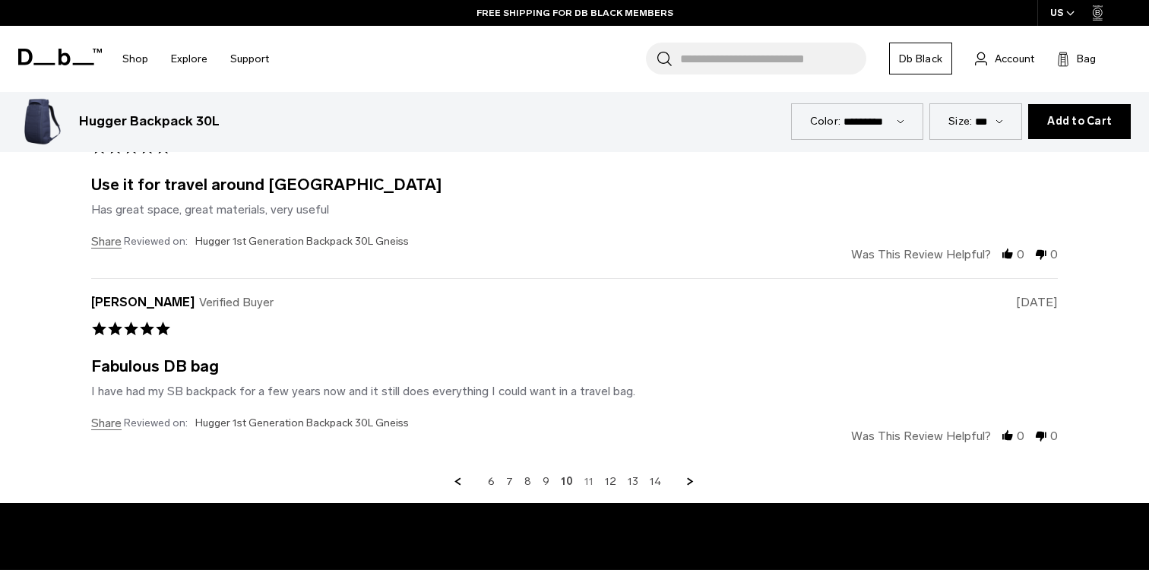
click at [587, 475] on link "11" at bounding box center [589, 482] width 9 height 14
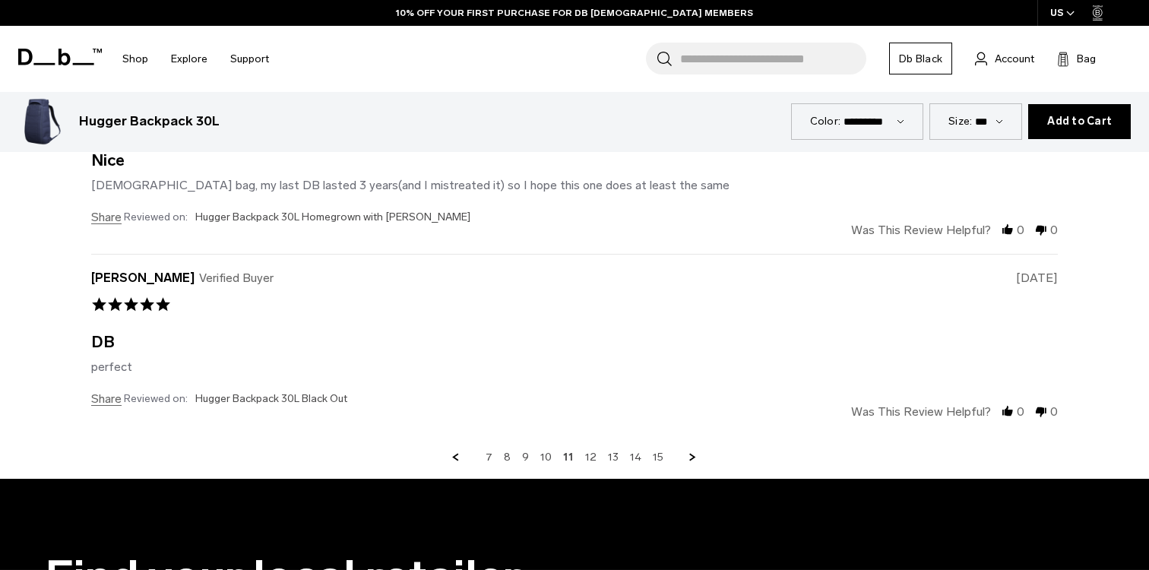
scroll to position [5745, 0]
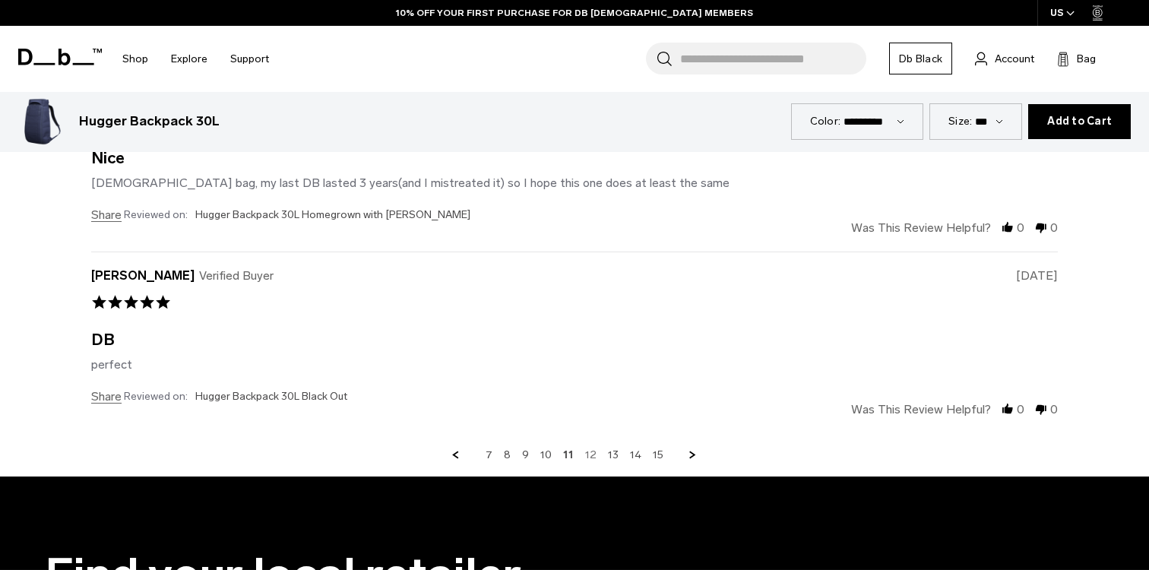
click at [591, 448] on link "12" at bounding box center [590, 455] width 11 height 14
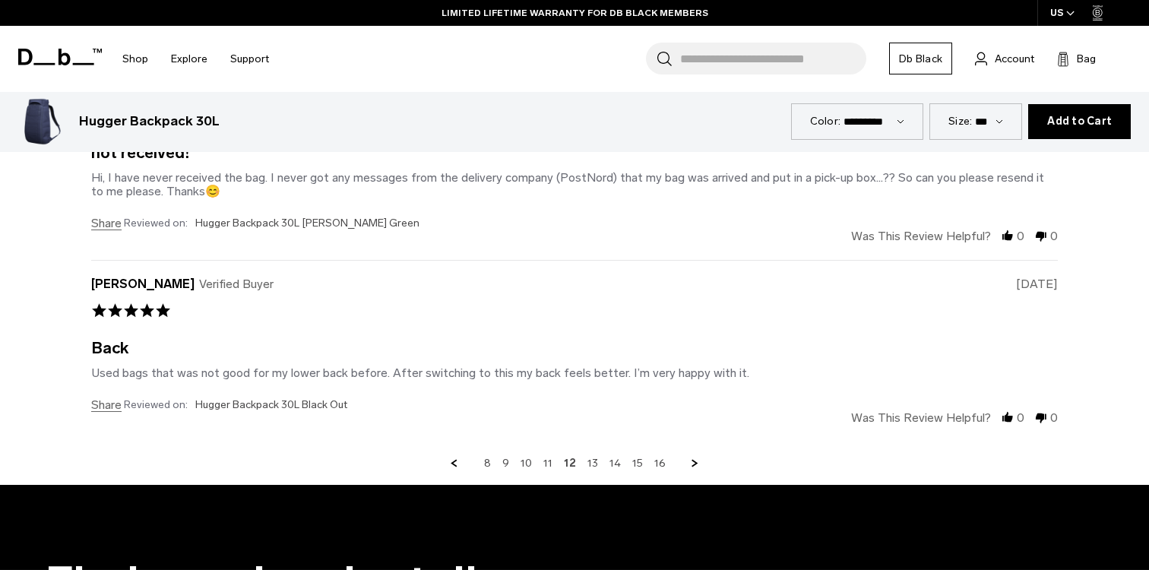
scroll to position [5741, 0]
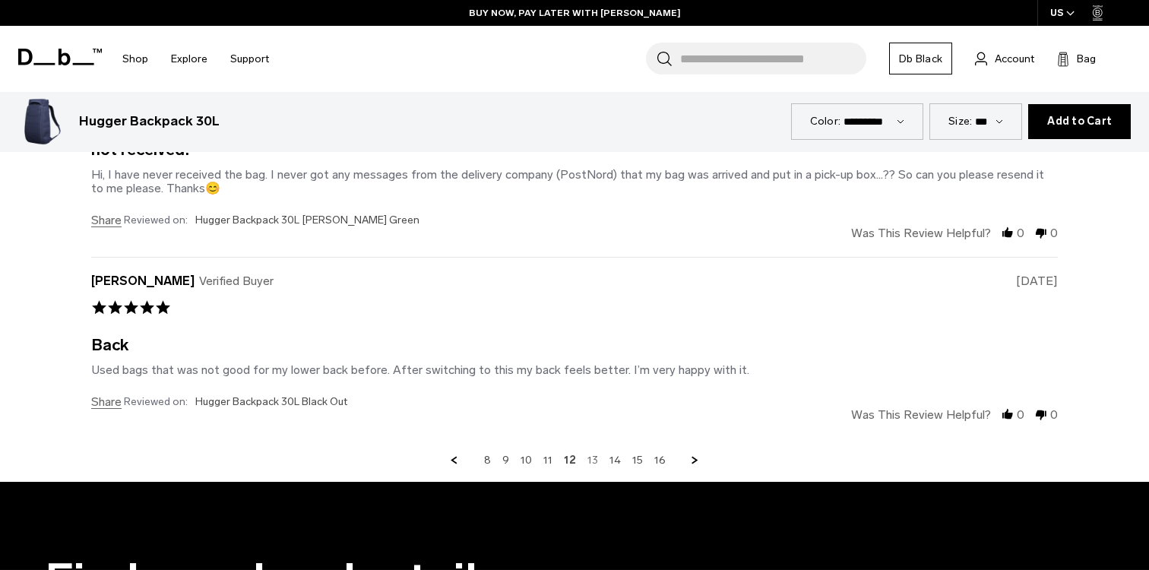
click at [591, 454] on link "13" at bounding box center [593, 461] width 11 height 14
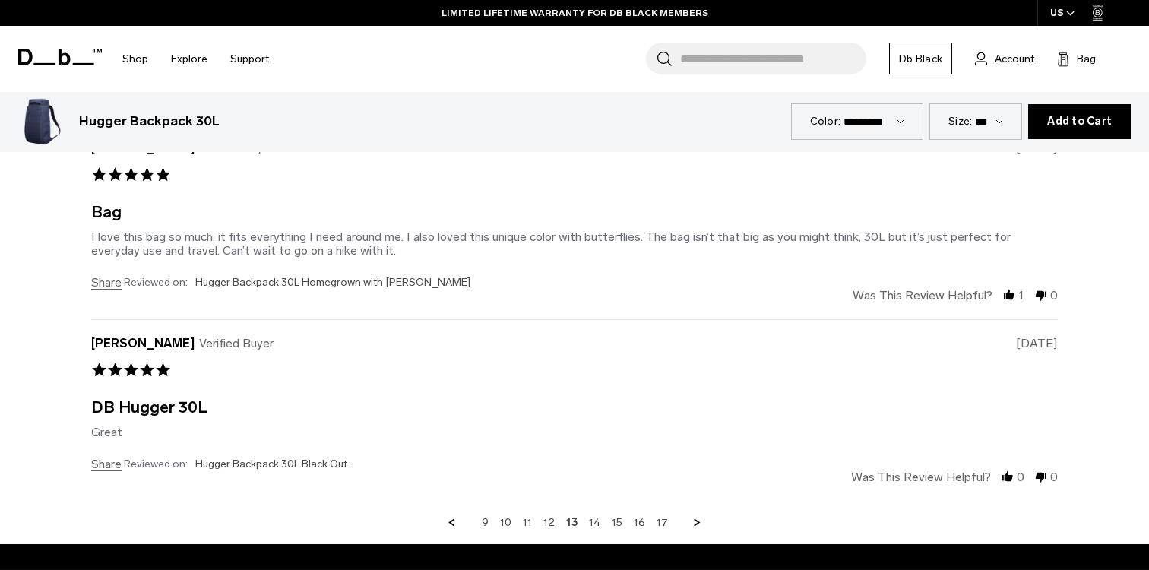
scroll to position [5709, 0]
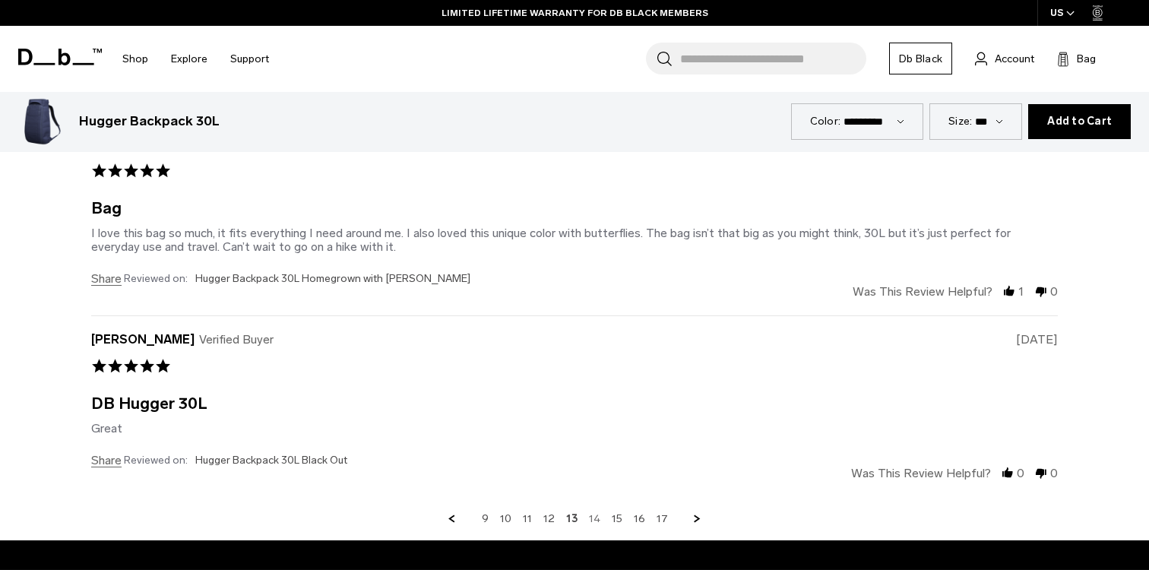
click at [594, 512] on link "14" at bounding box center [594, 519] width 11 height 14
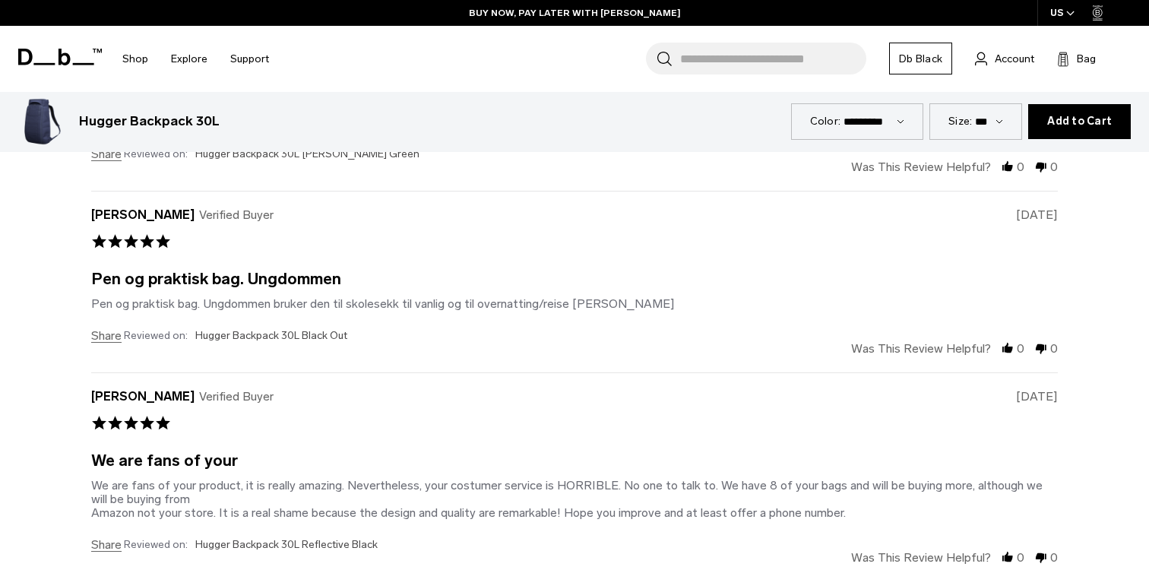
scroll to position [5696, 0]
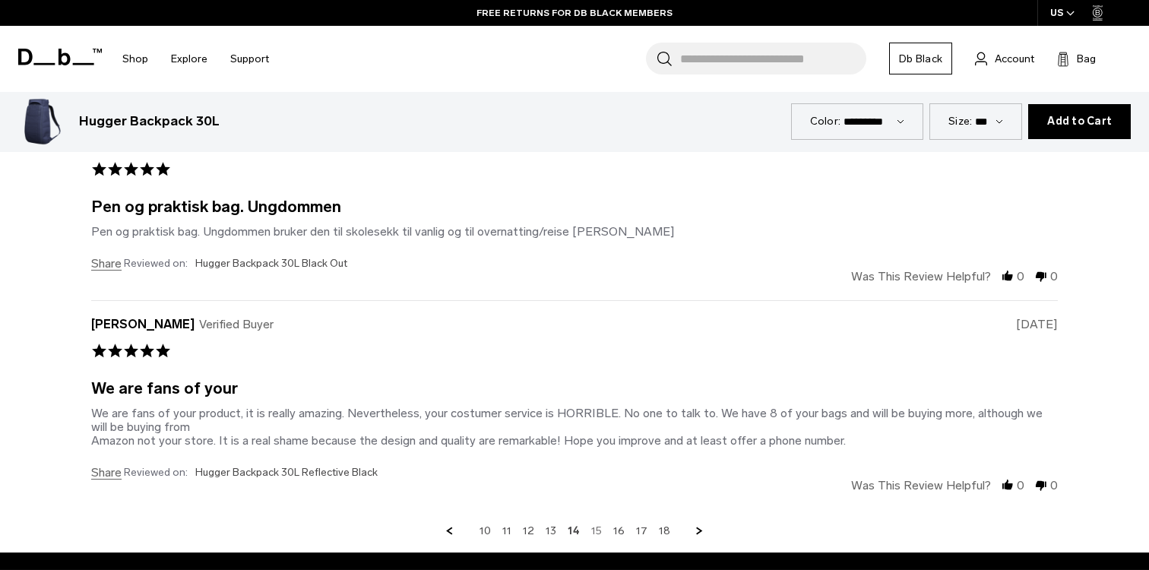
click at [595, 524] on link "15" at bounding box center [596, 531] width 11 height 14
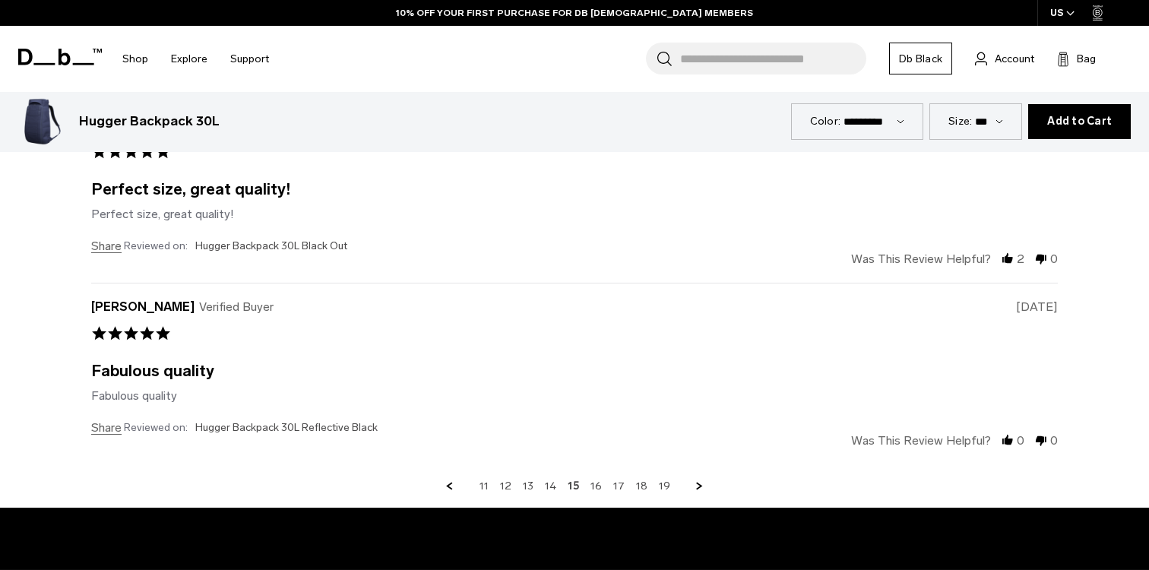
scroll to position [5717, 0]
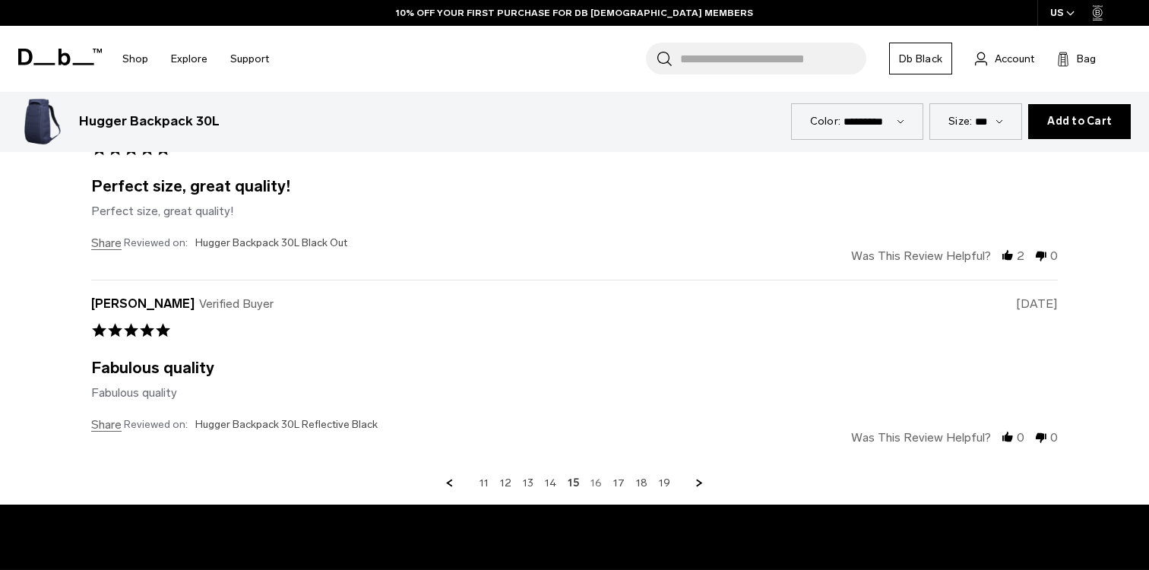
click at [594, 477] on link "16" at bounding box center [596, 484] width 11 height 14
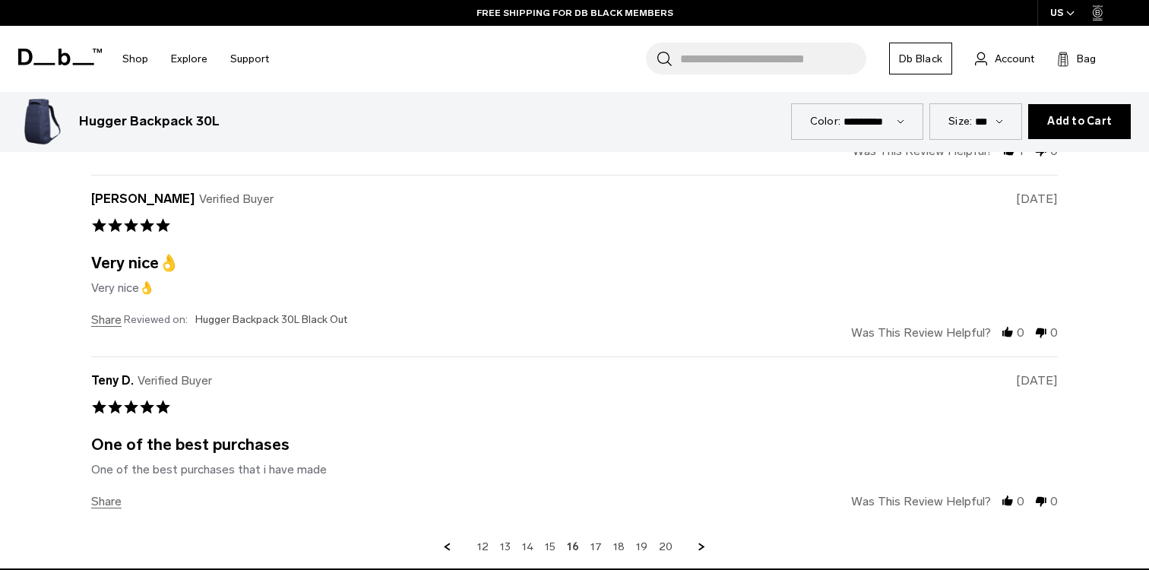
scroll to position [5641, 0]
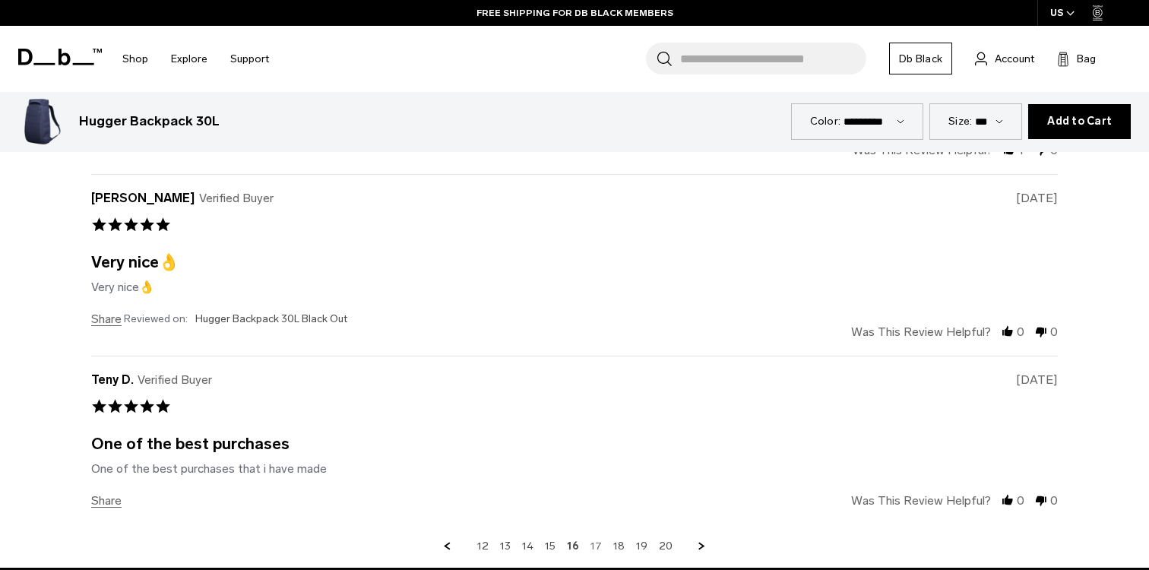
click at [598, 540] on link "17" at bounding box center [596, 547] width 11 height 14
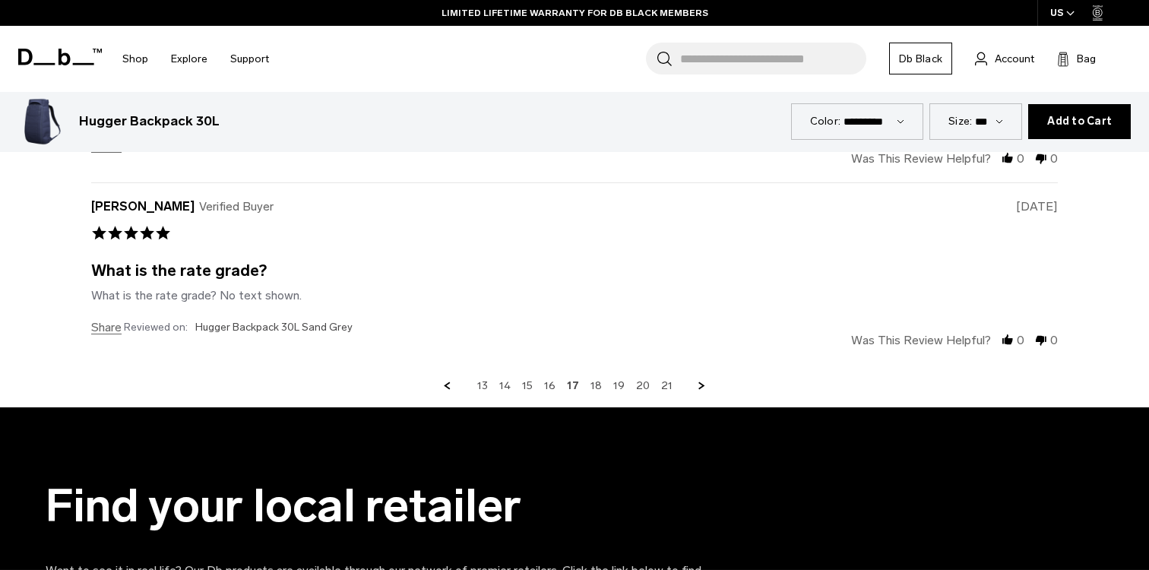
scroll to position [5815, 0]
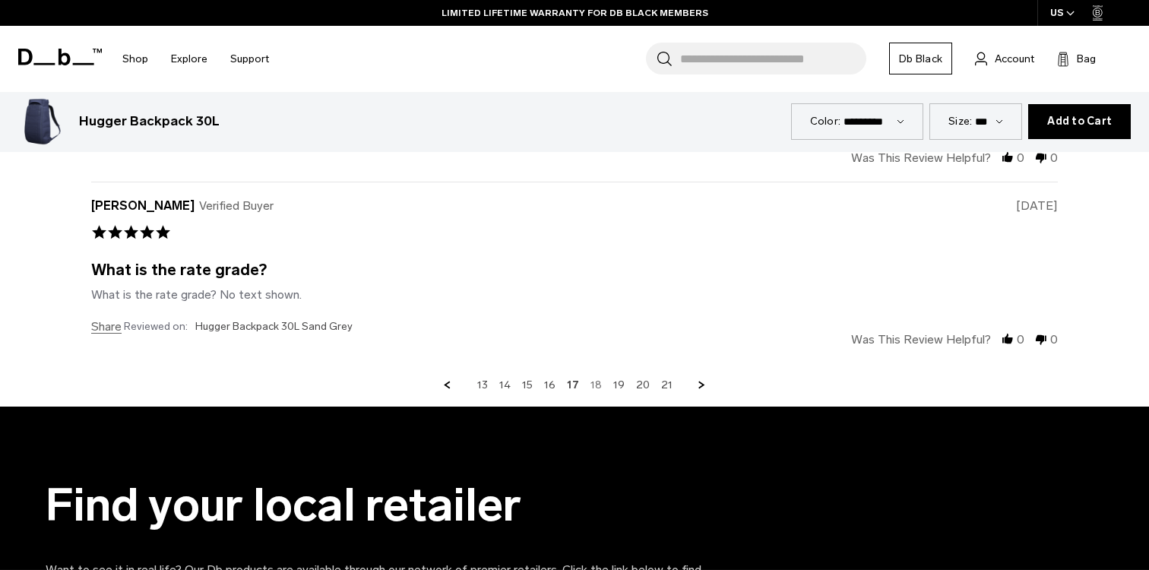
click at [599, 379] on link "18" at bounding box center [596, 386] width 11 height 14
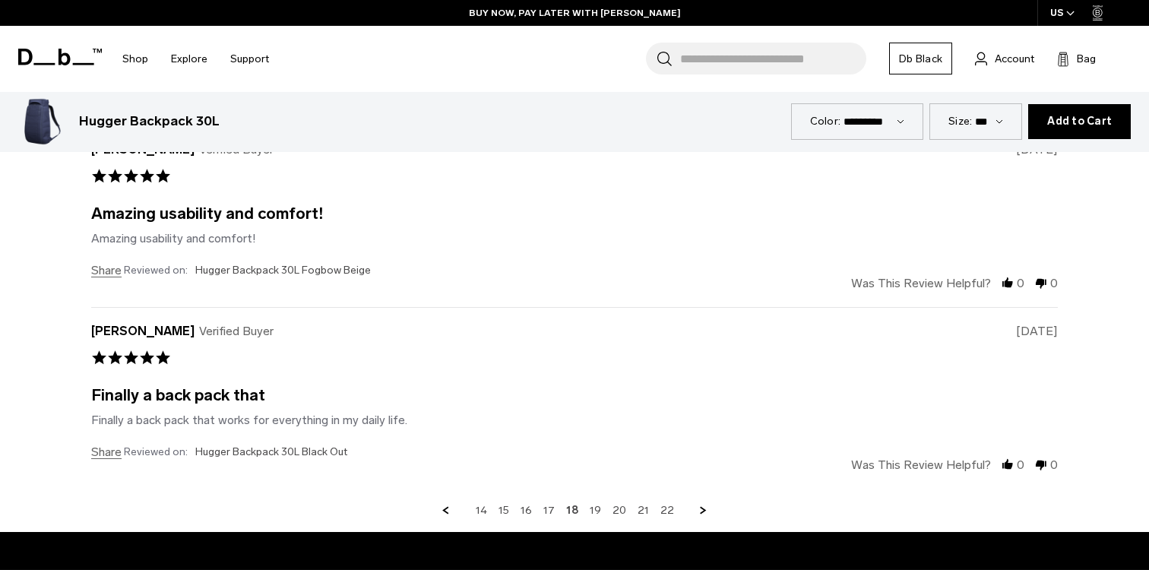
scroll to position [5680, 0]
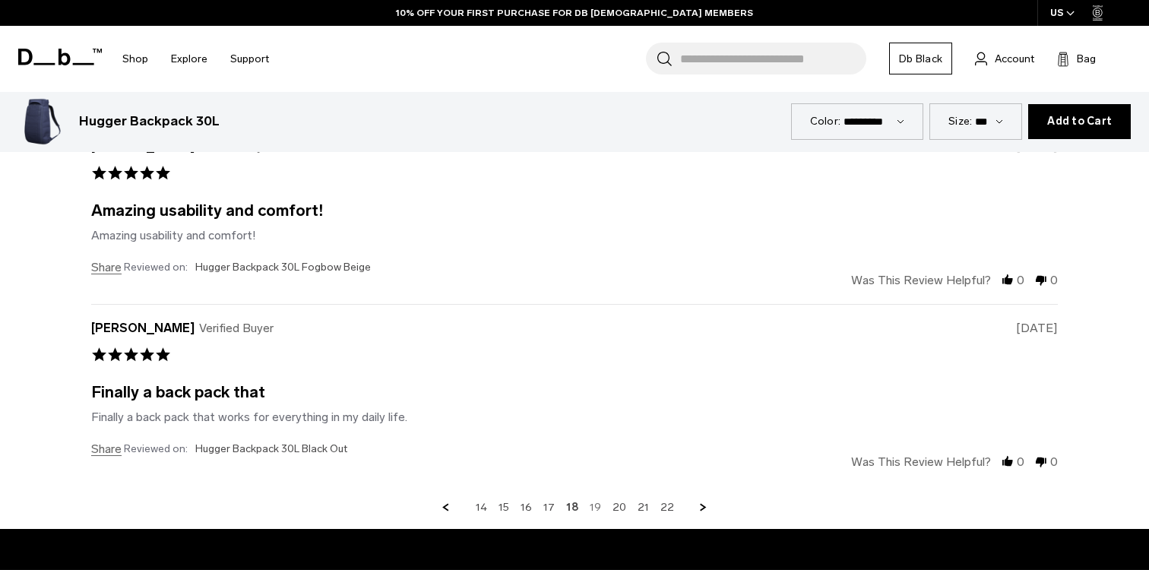
click at [595, 501] on link "19" at bounding box center [595, 508] width 11 height 14
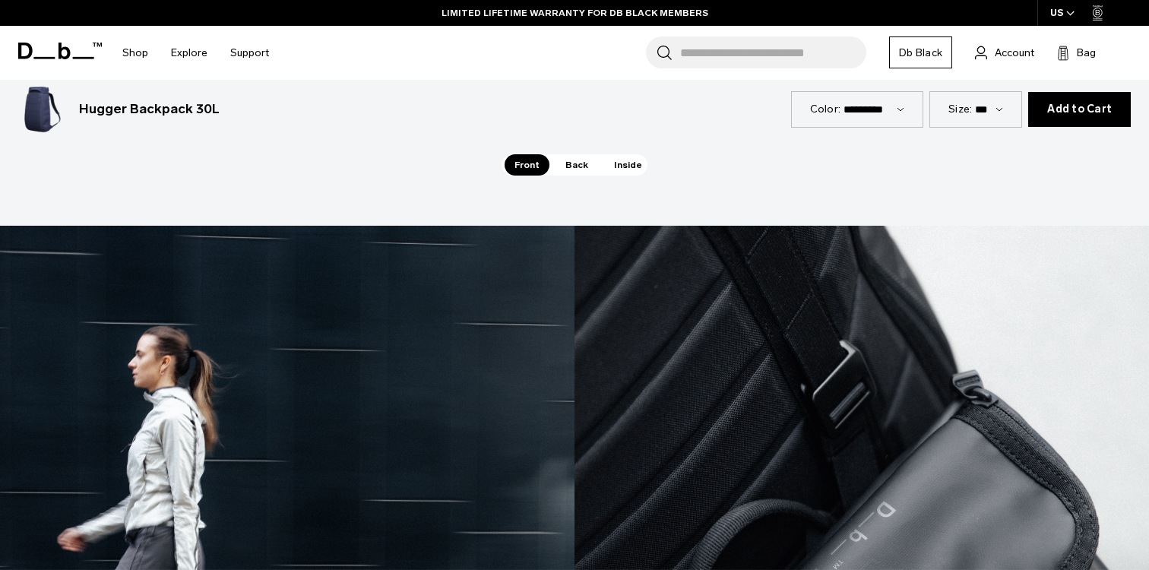
scroll to position [2411, 0]
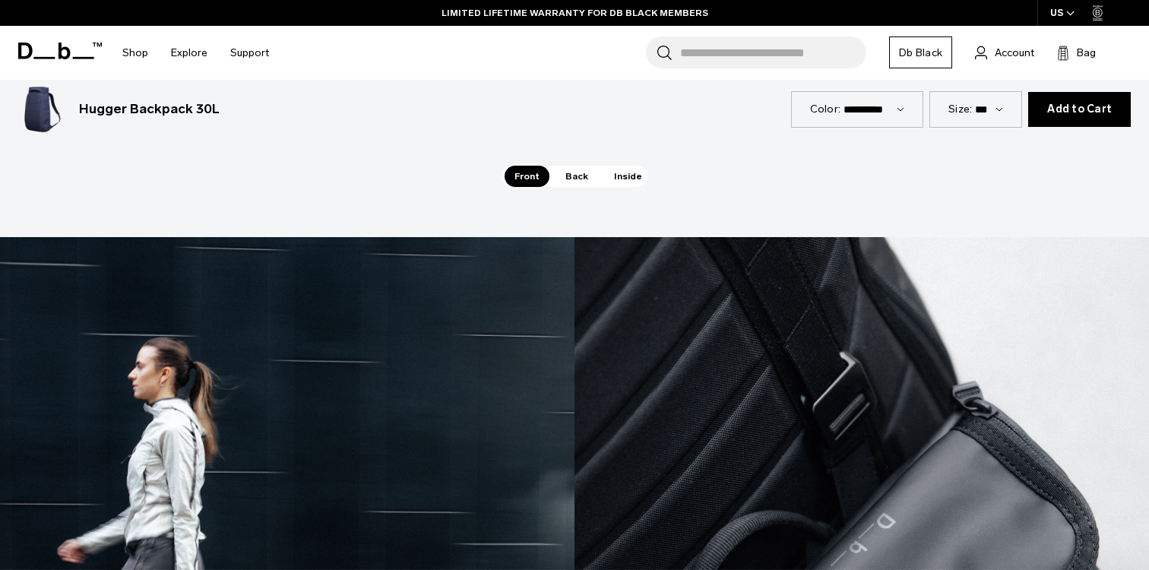
click at [724, 53] on input "Search for Bags, Luggage..." at bounding box center [773, 52] width 186 height 32
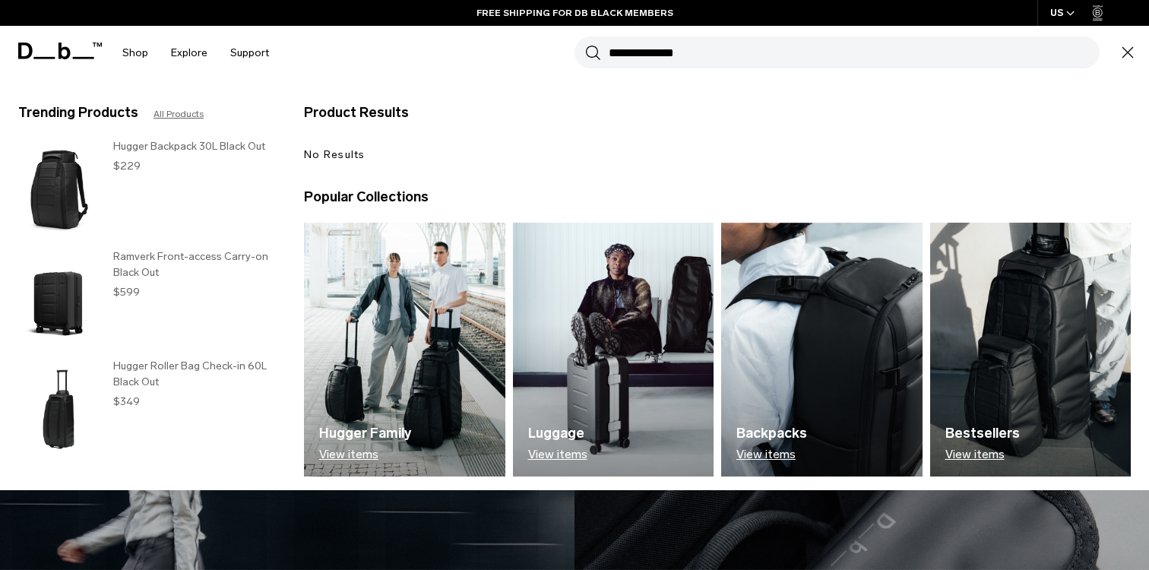
type input "**********"
click at [209, 150] on h3 "Hugger Backpack 30L Black Out" at bounding box center [193, 146] width 160 height 16
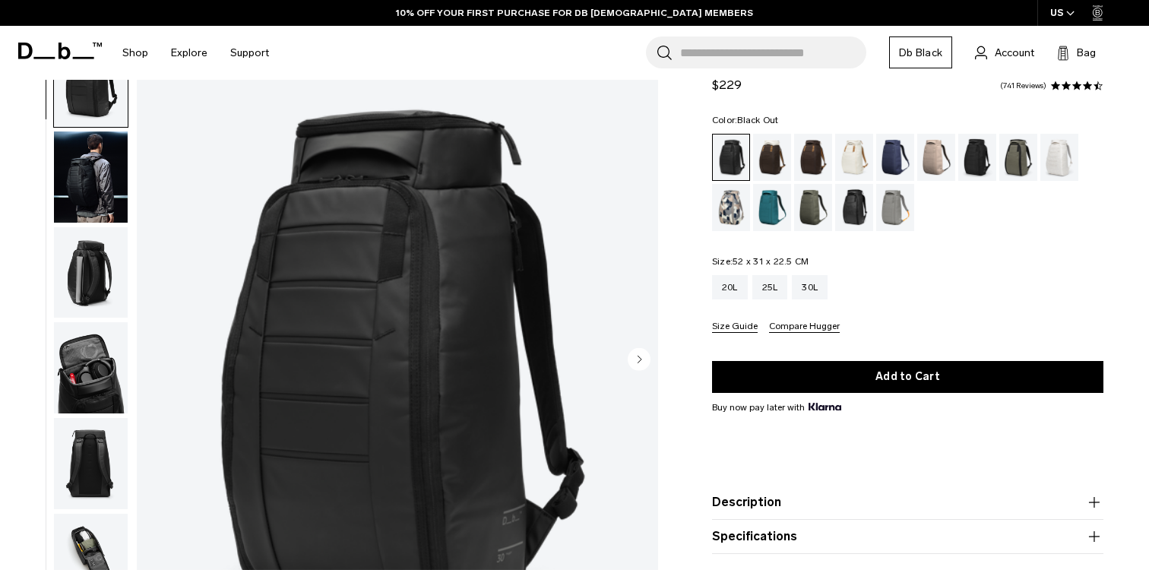
scroll to position [87, 0]
